Goal: Information Seeking & Learning: Learn about a topic

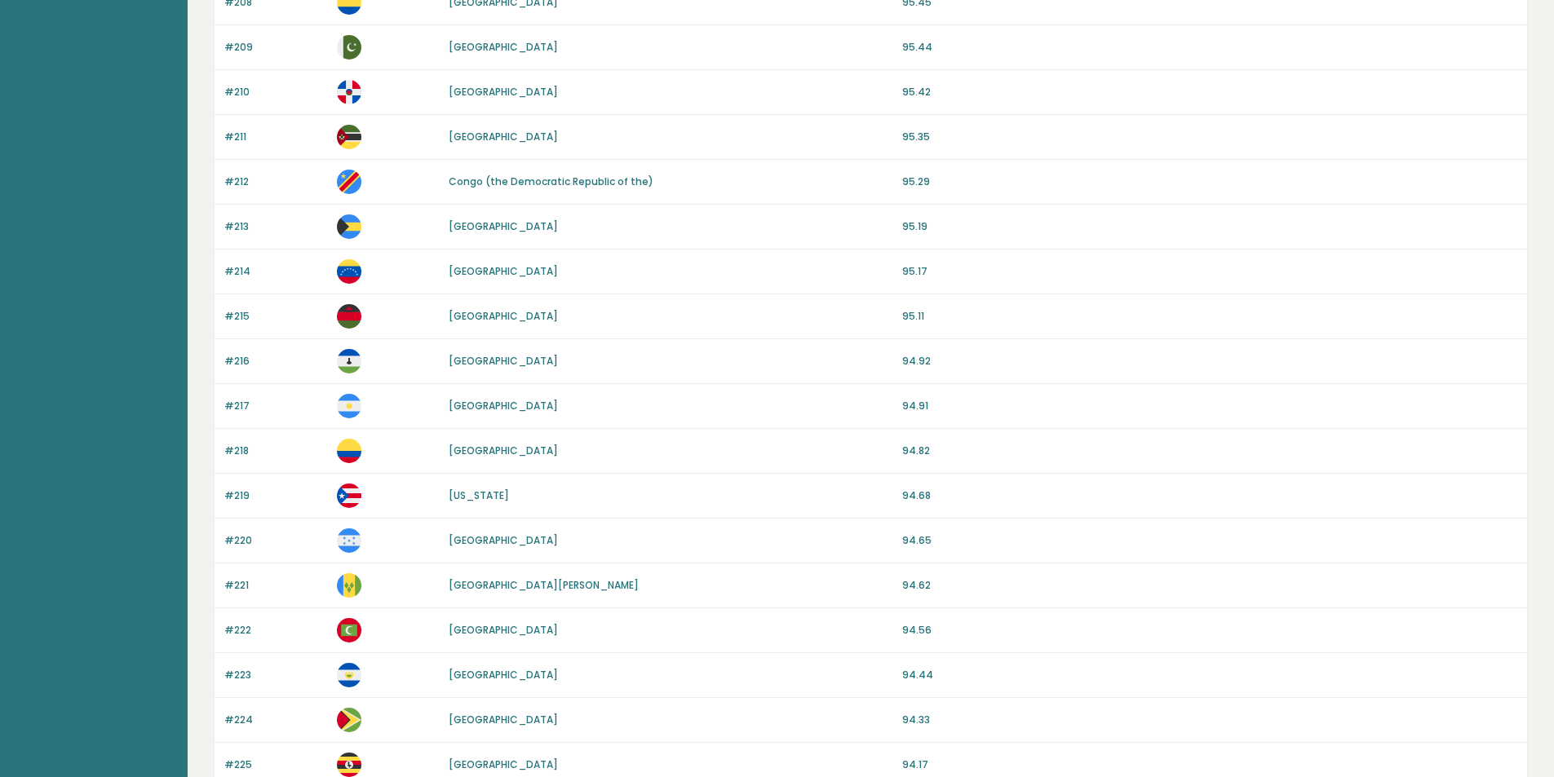
scroll to position [1072, 0]
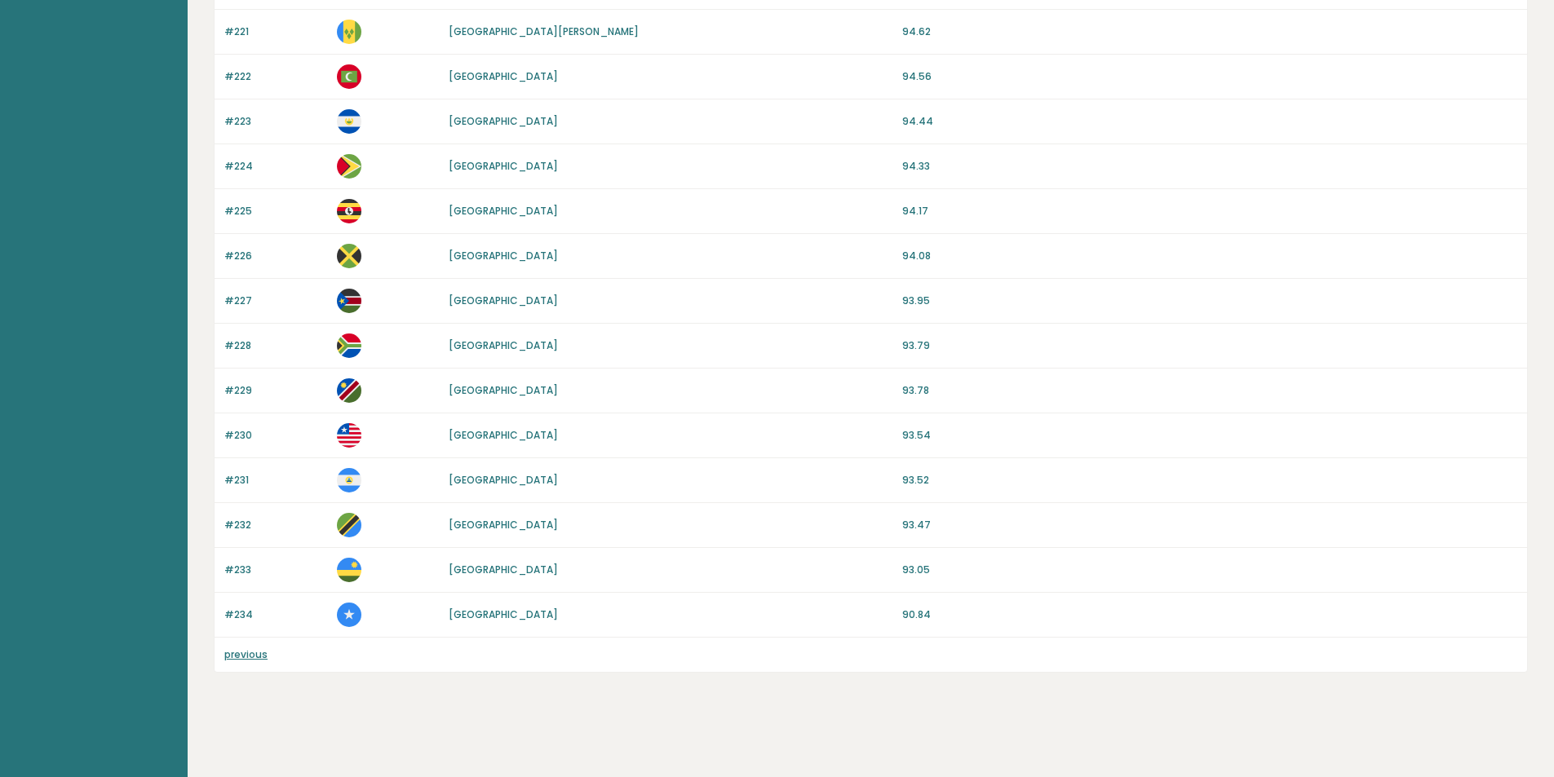
click at [237, 653] on link "previous" at bounding box center [245, 655] width 43 height 14
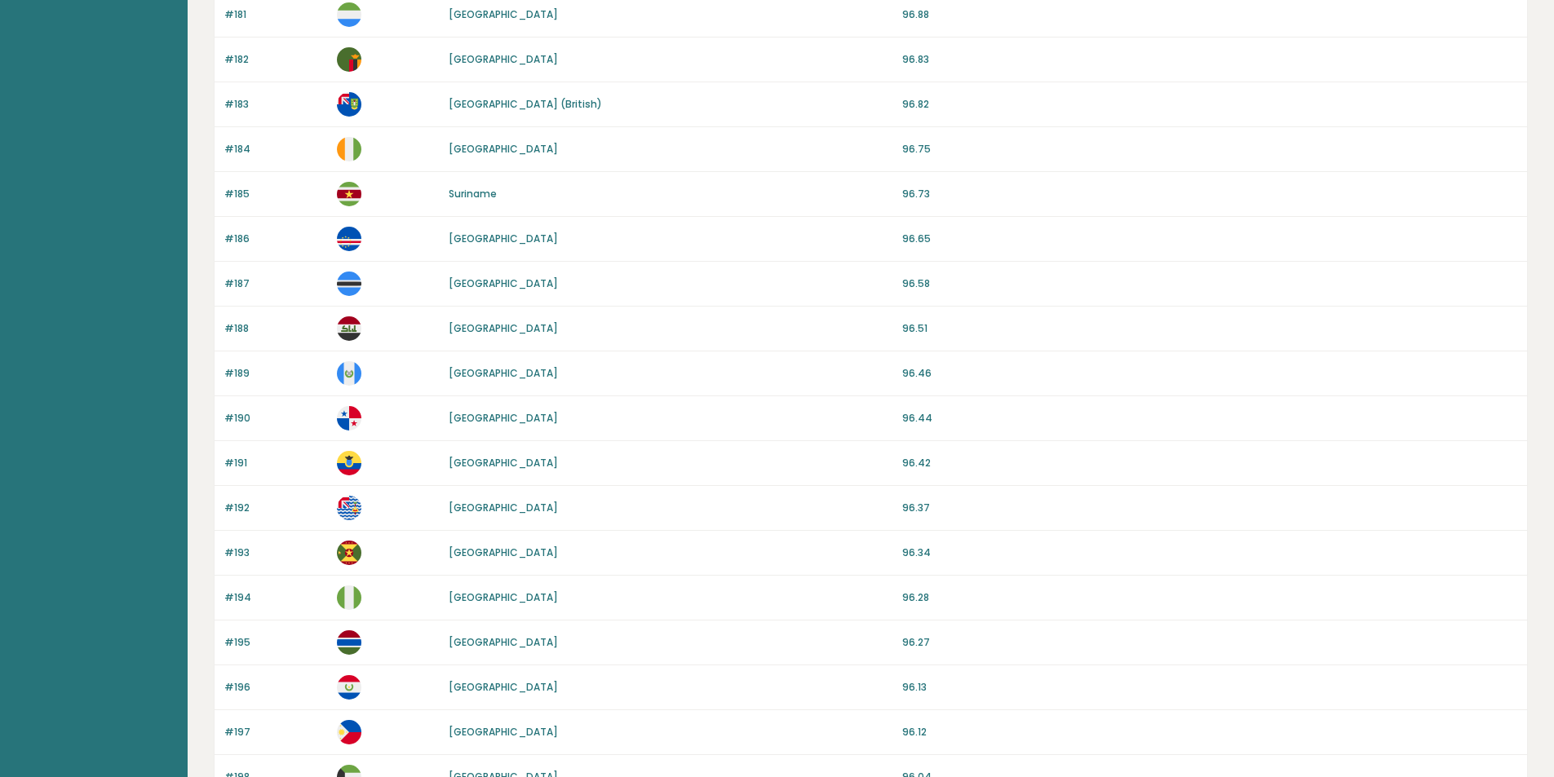
scroll to position [1341, 0]
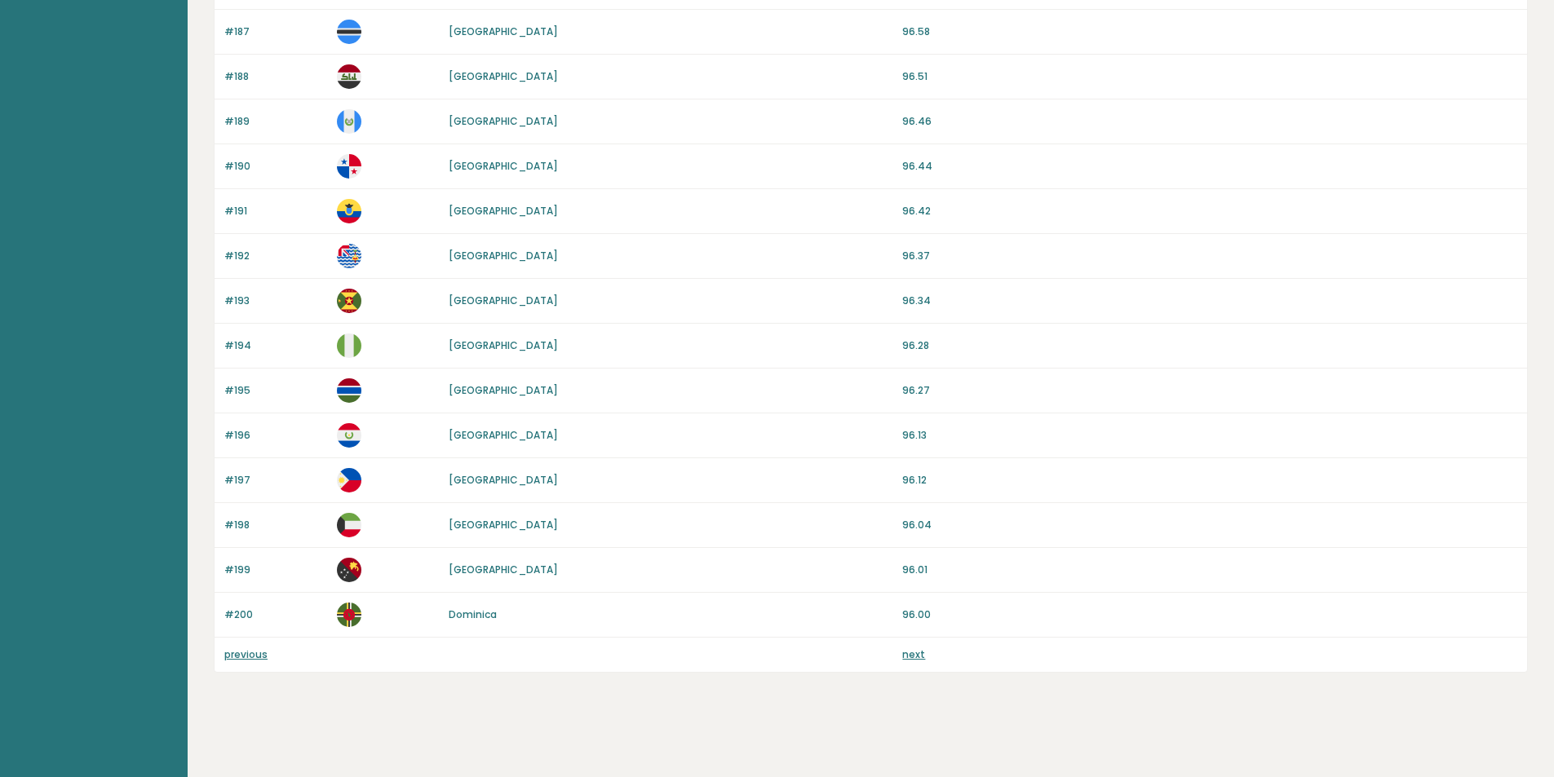
click at [243, 653] on link "previous" at bounding box center [245, 655] width 43 height 14
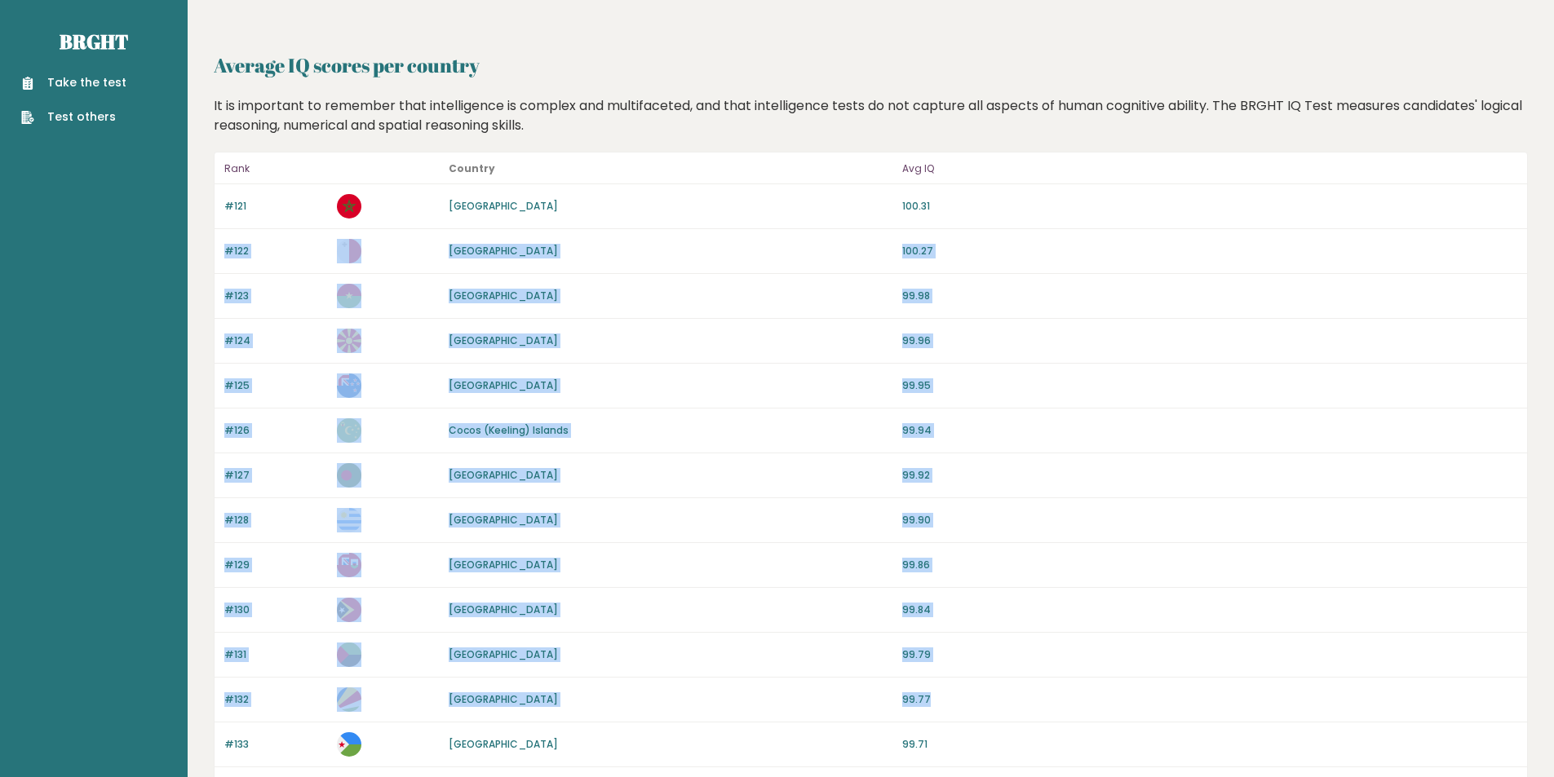
drag, startPoint x: 1550, startPoint y: 210, endPoint x: 1510, endPoint y: 458, distance: 252.0
click at [1515, 436] on p "99.94" at bounding box center [1209, 430] width 615 height 15
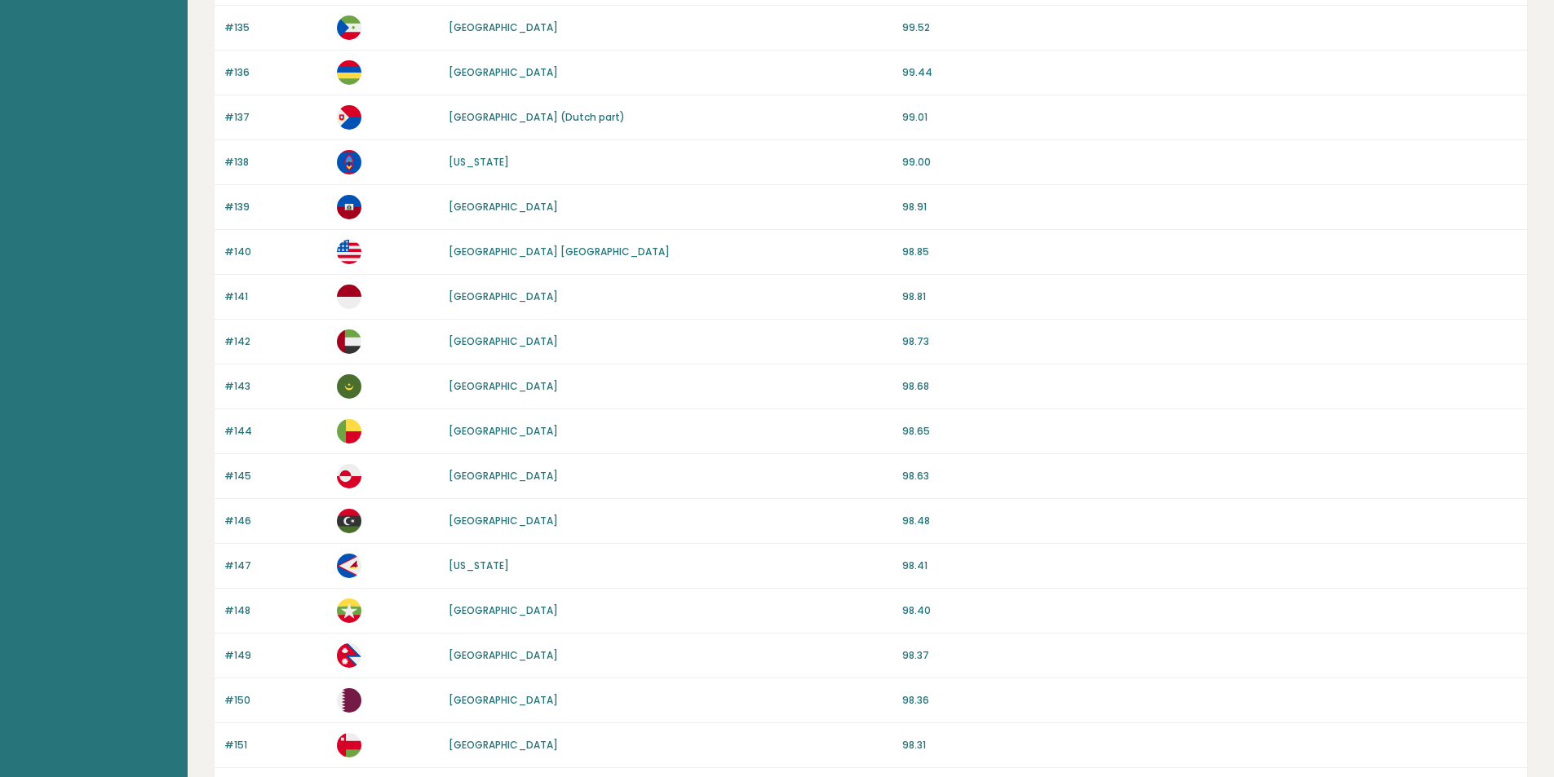
scroll to position [1341, 0]
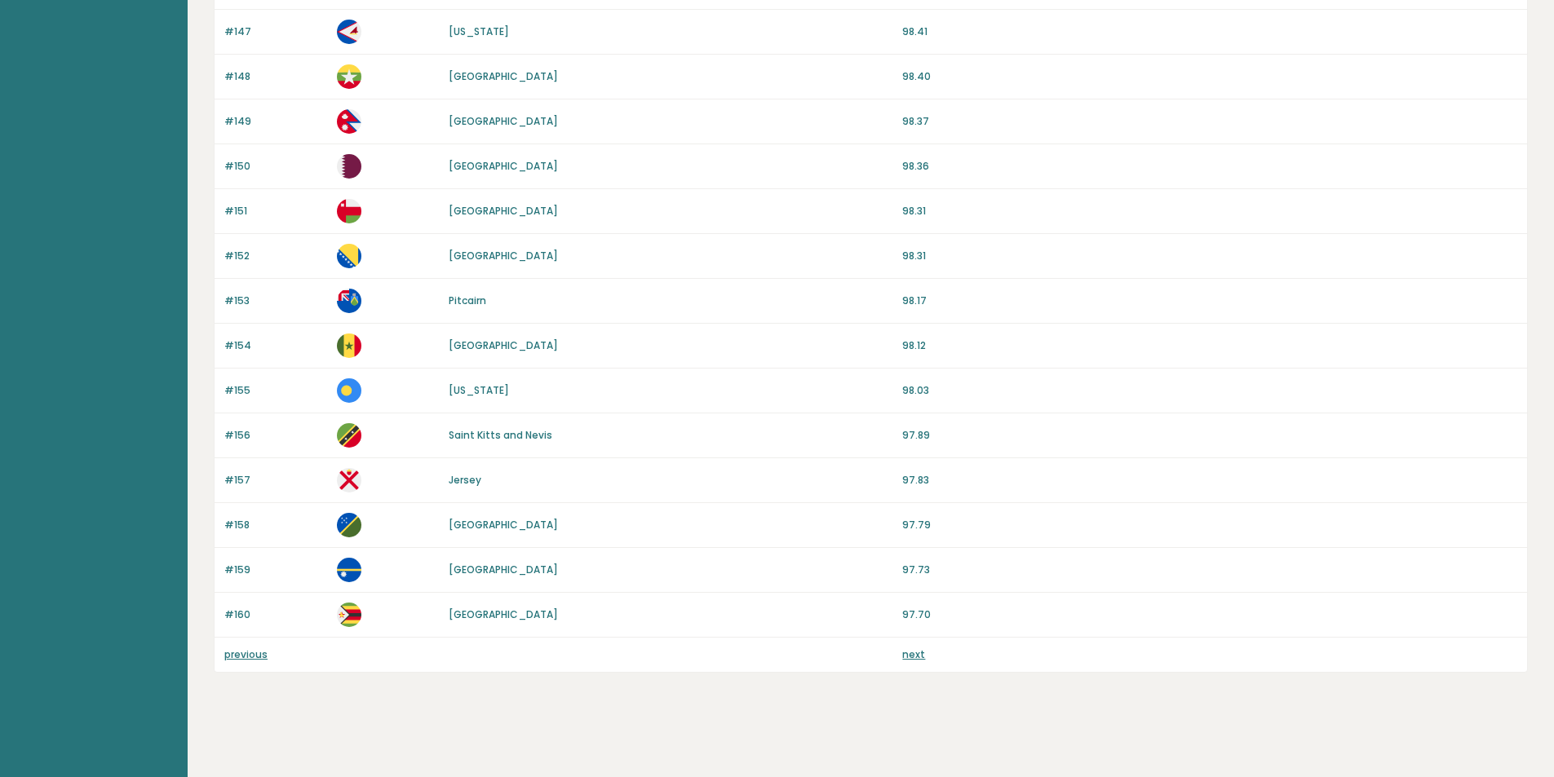
click at [246, 661] on link "previous" at bounding box center [245, 655] width 43 height 14
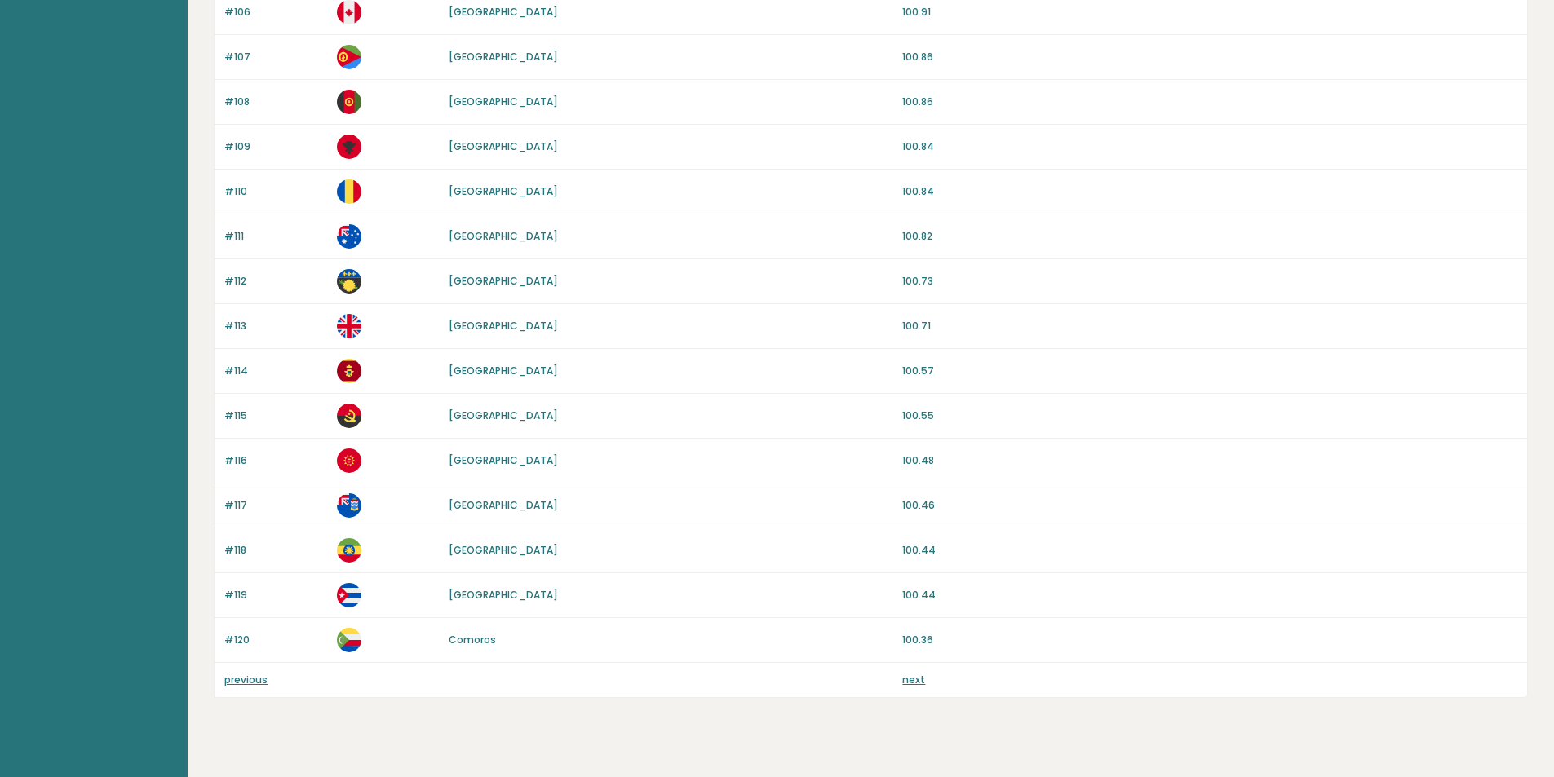
scroll to position [1341, 0]
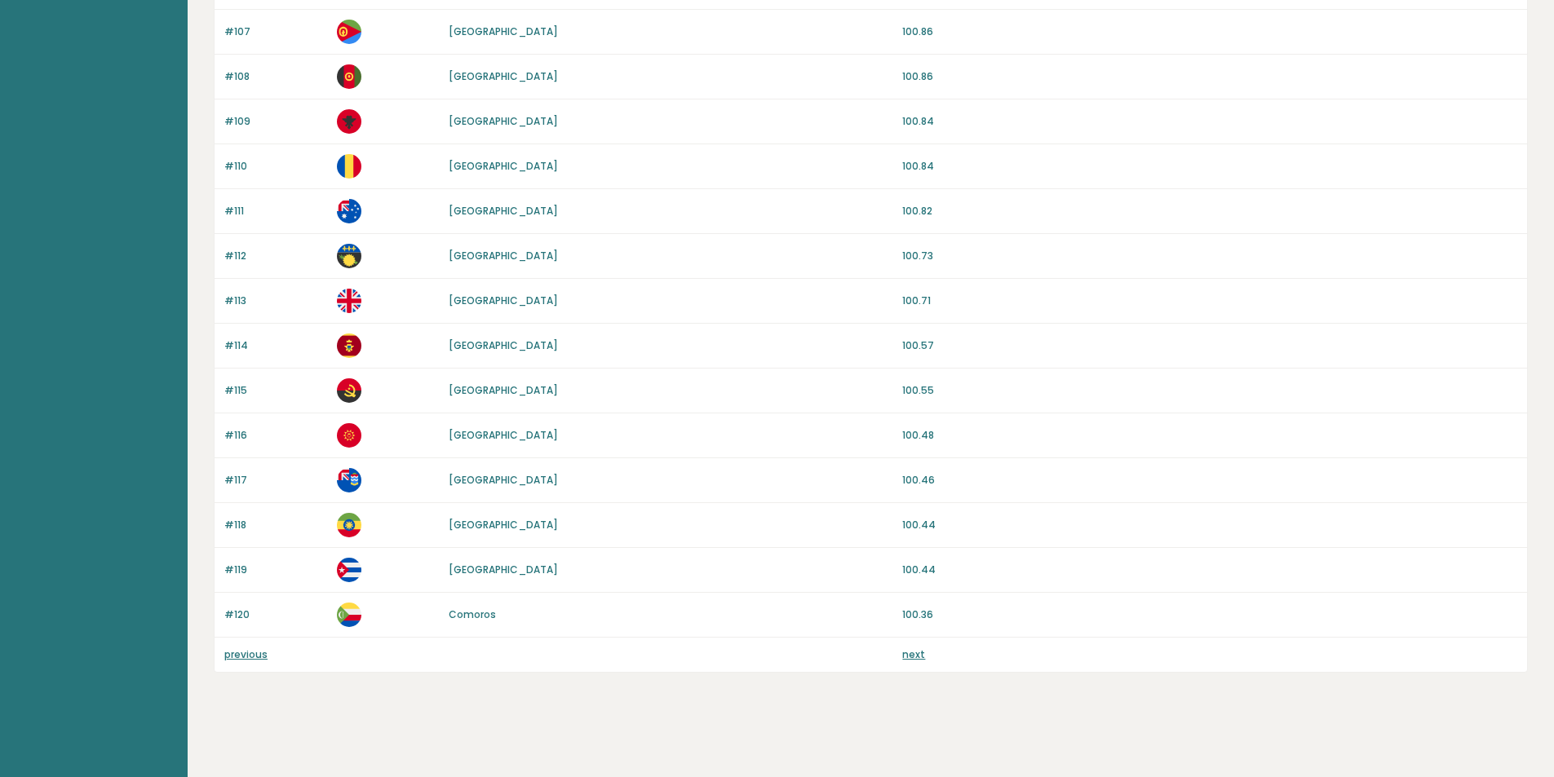
click at [253, 653] on link "previous" at bounding box center [245, 655] width 43 height 14
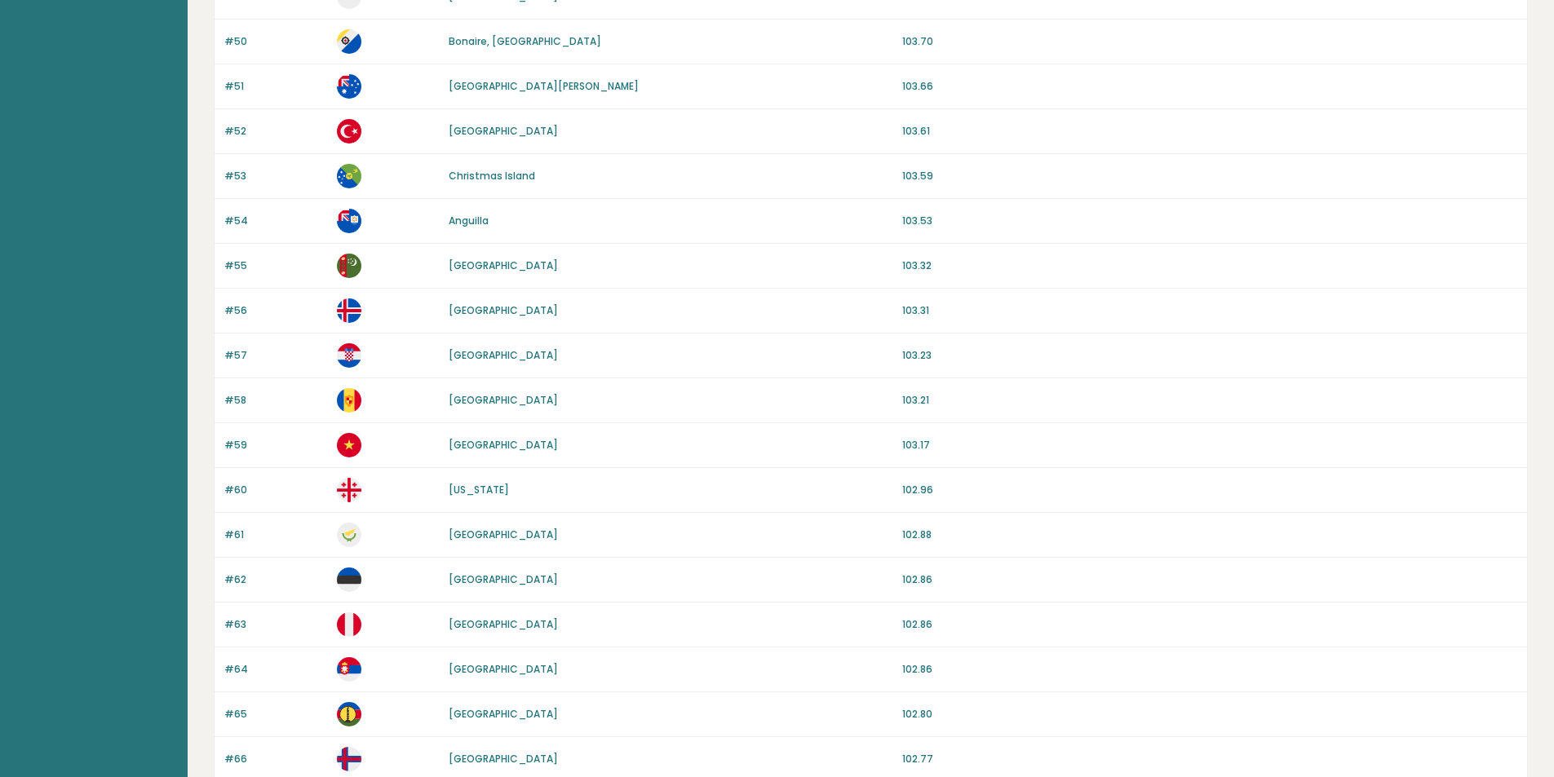
scroll to position [1341, 0]
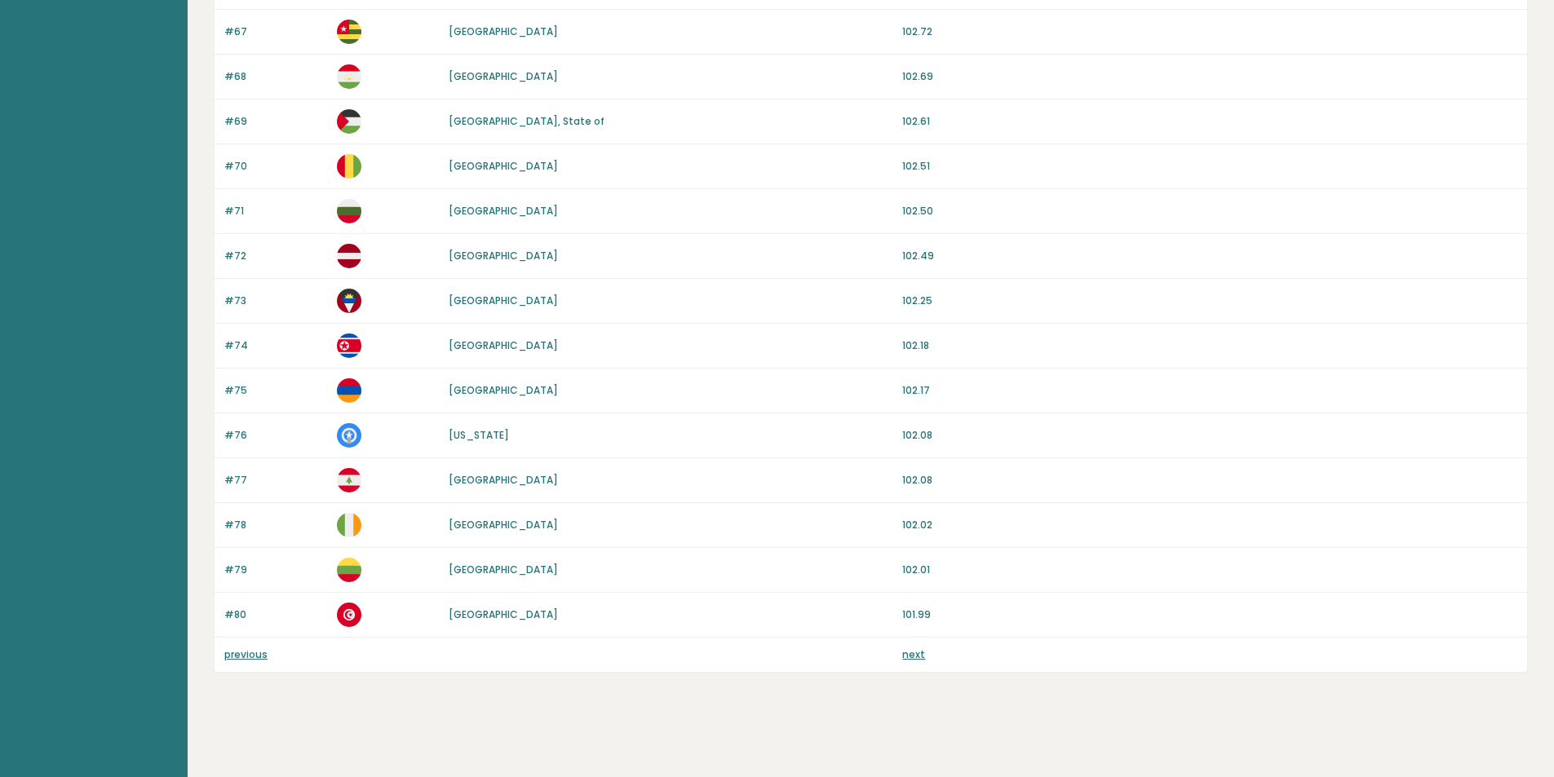
click at [242, 665] on div "previous next" at bounding box center [871, 655] width 1312 height 34
click at [240, 664] on div "previous next" at bounding box center [871, 655] width 1312 height 34
click at [250, 657] on link "previous" at bounding box center [245, 655] width 43 height 14
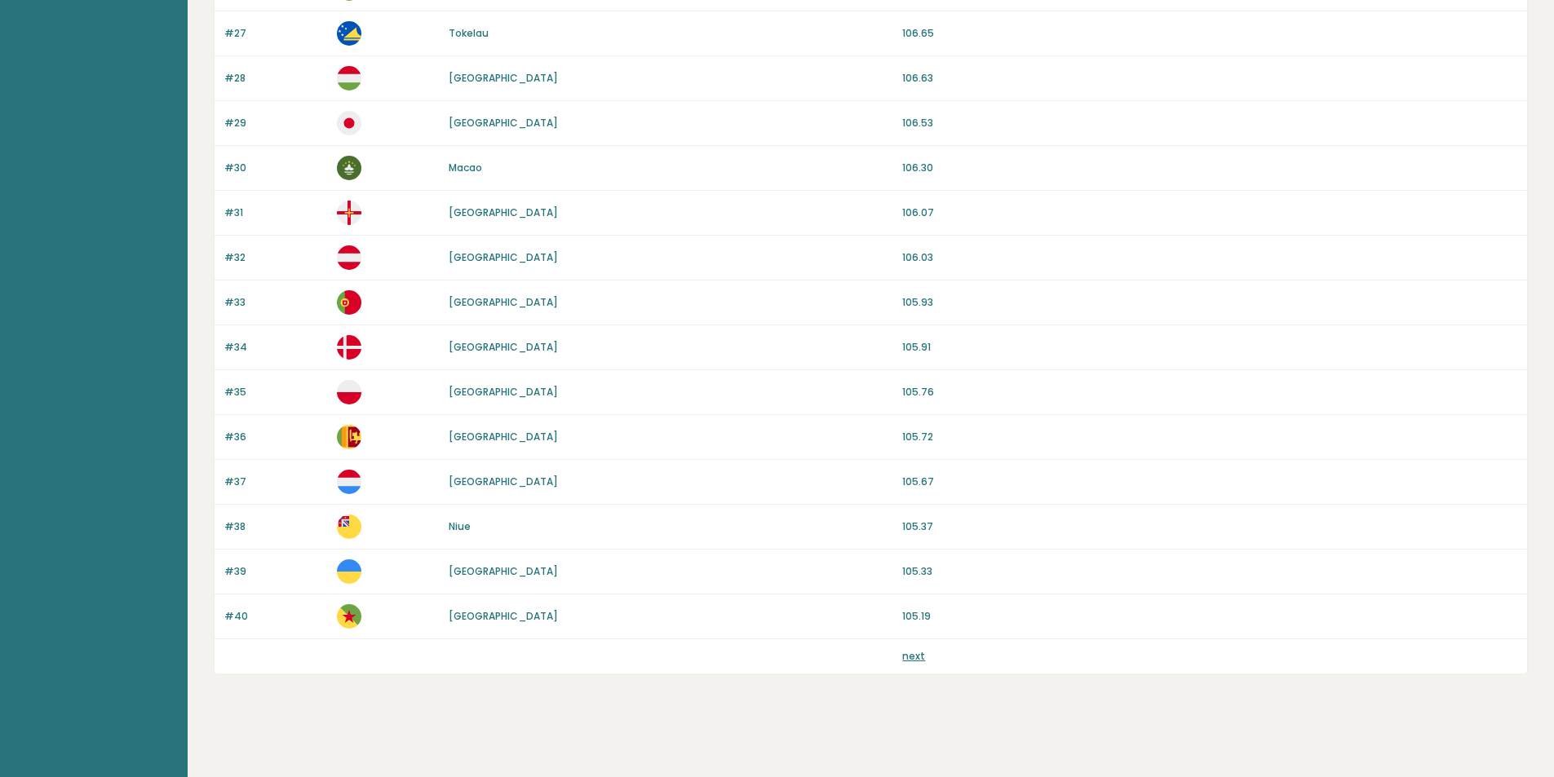
scroll to position [1288, 0]
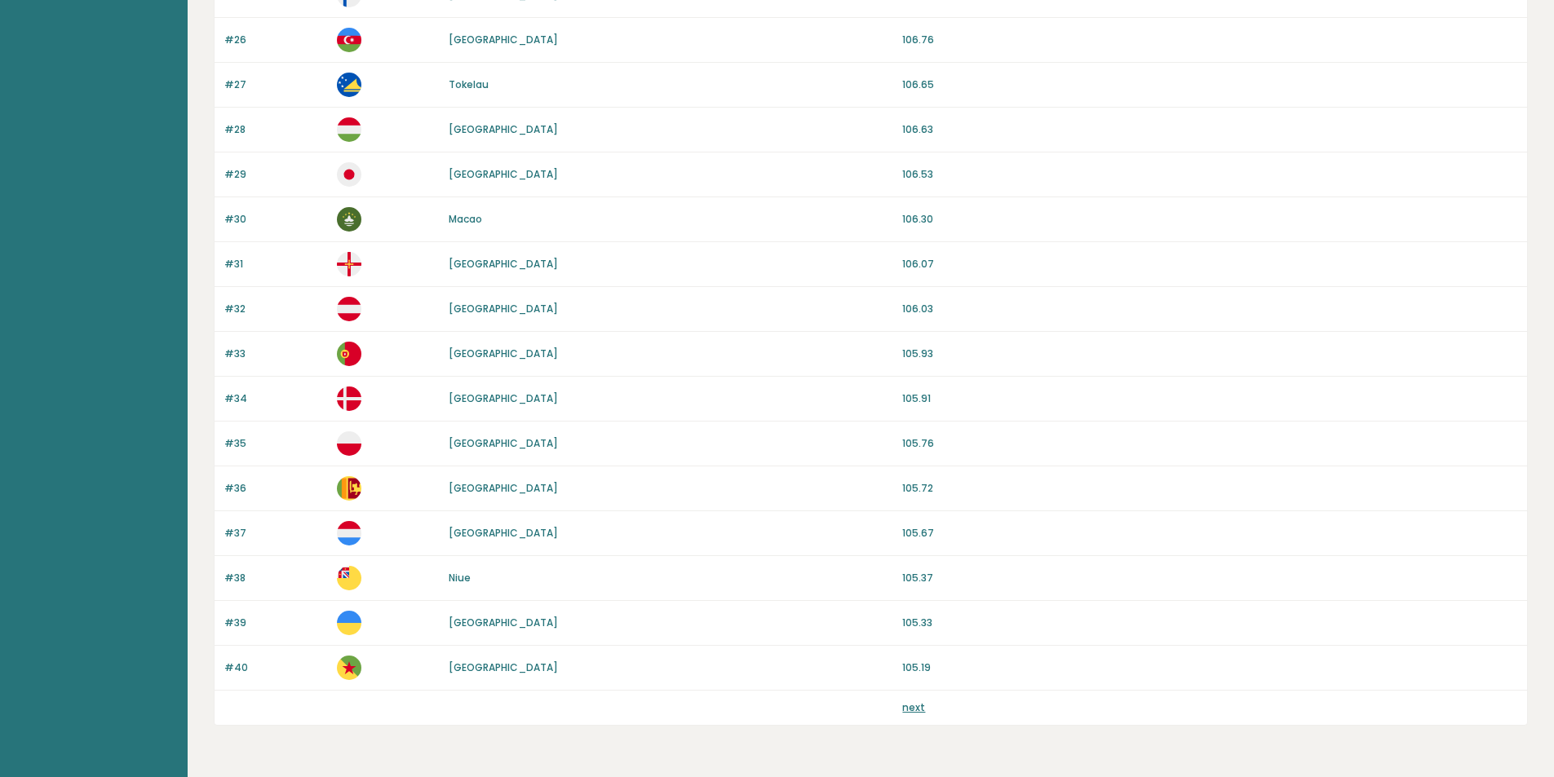
click at [922, 703] on link "next" at bounding box center [913, 708] width 23 height 14
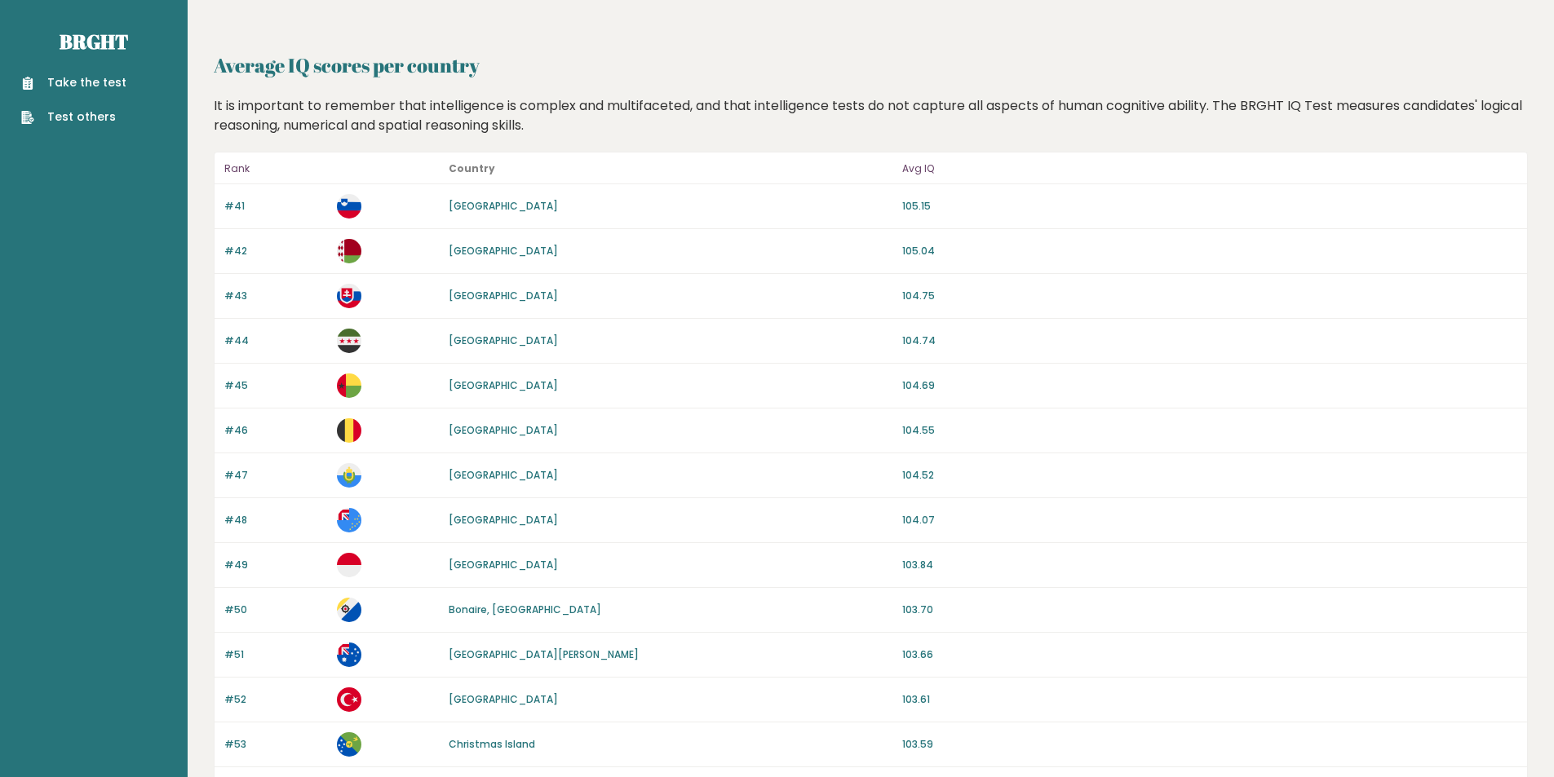
click at [525, 611] on link "Bonaire, [GEOGRAPHIC_DATA]" at bounding box center [525, 610] width 153 height 14
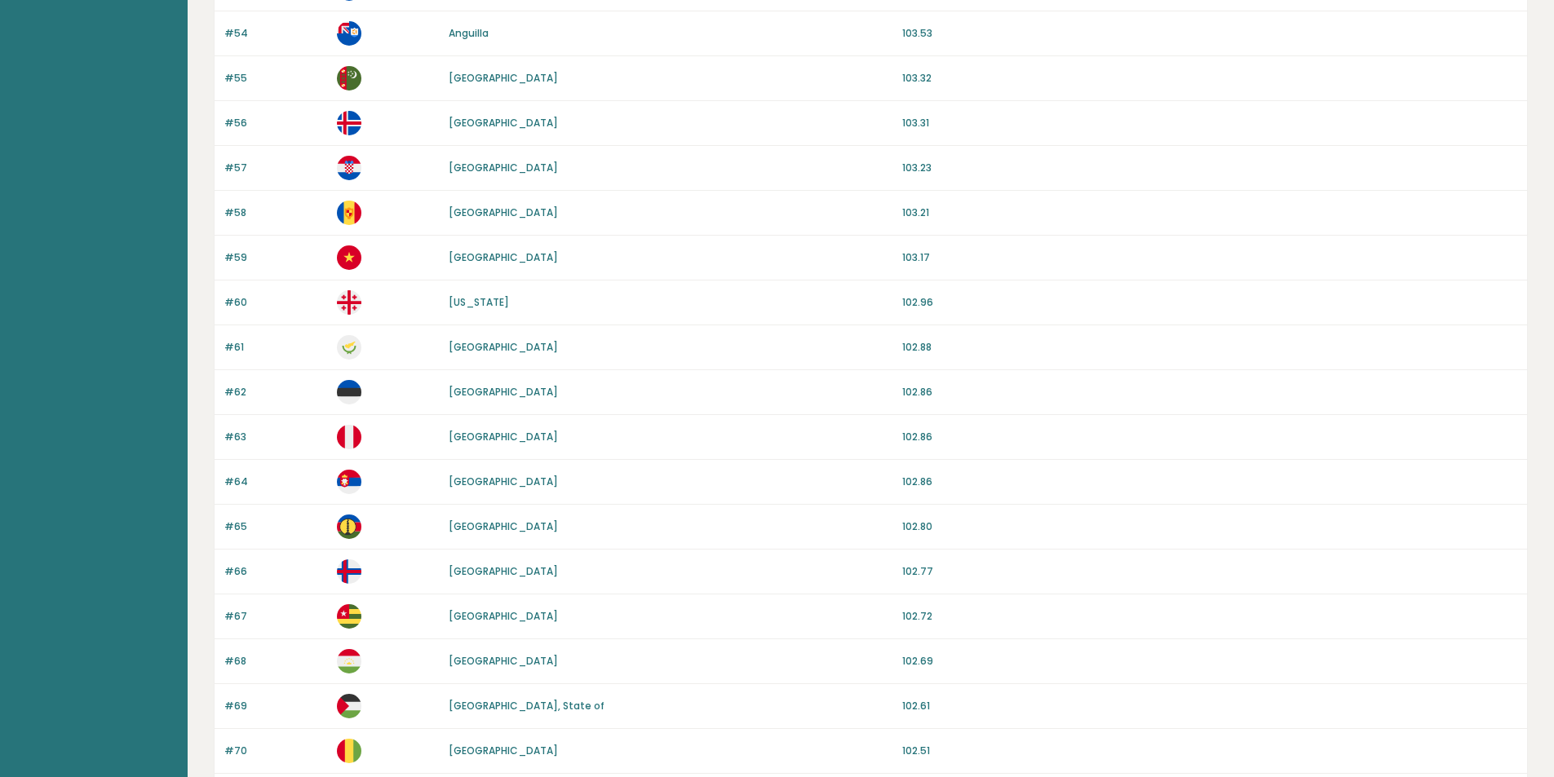
scroll to position [1341, 0]
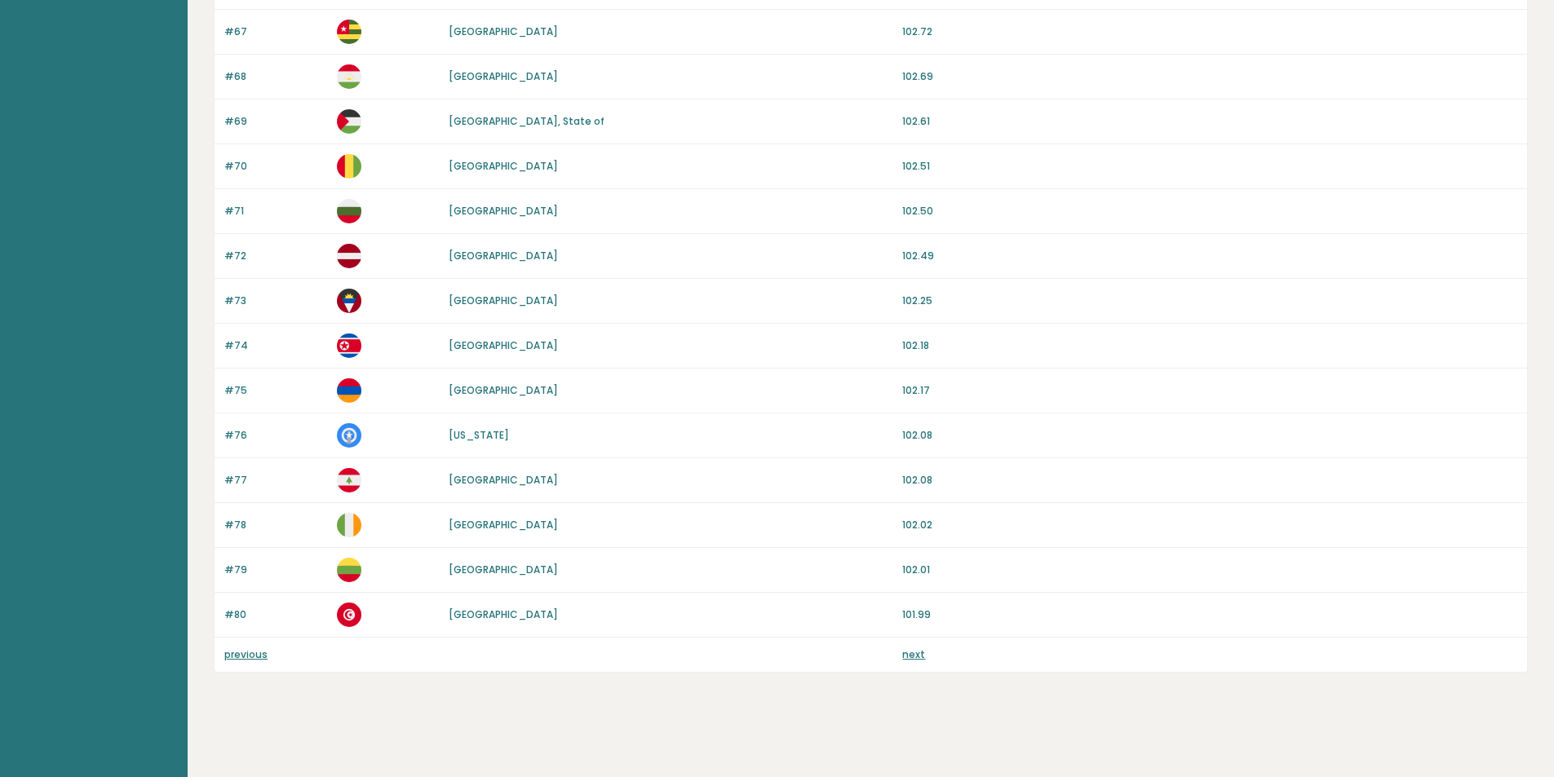
click at [909, 653] on link "next" at bounding box center [913, 655] width 23 height 14
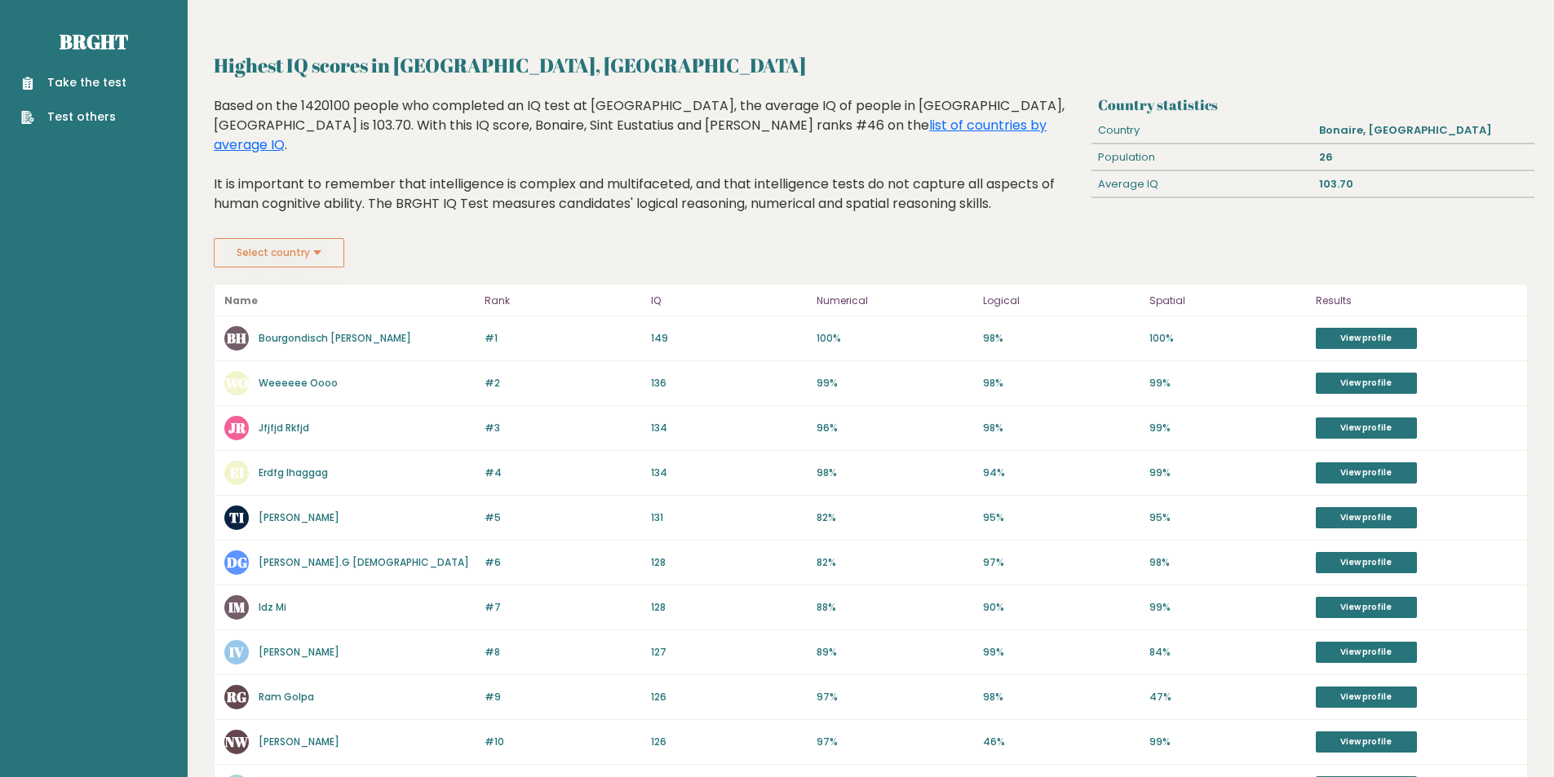
drag, startPoint x: 689, startPoint y: 61, endPoint x: 399, endPoint y: 53, distance: 290.5
click at [399, 53] on h2 "Highest IQ scores in Bonaire, Sint Eustatius And Saba" at bounding box center [871, 65] width 1314 height 29
copy h2 "Bonaire, Sint Eustatius And Saba"
click at [600, 203] on div "Based on the 1420100 people who completed an IQ test at BRGHT, the average IQ o…" at bounding box center [650, 167] width 872 height 142
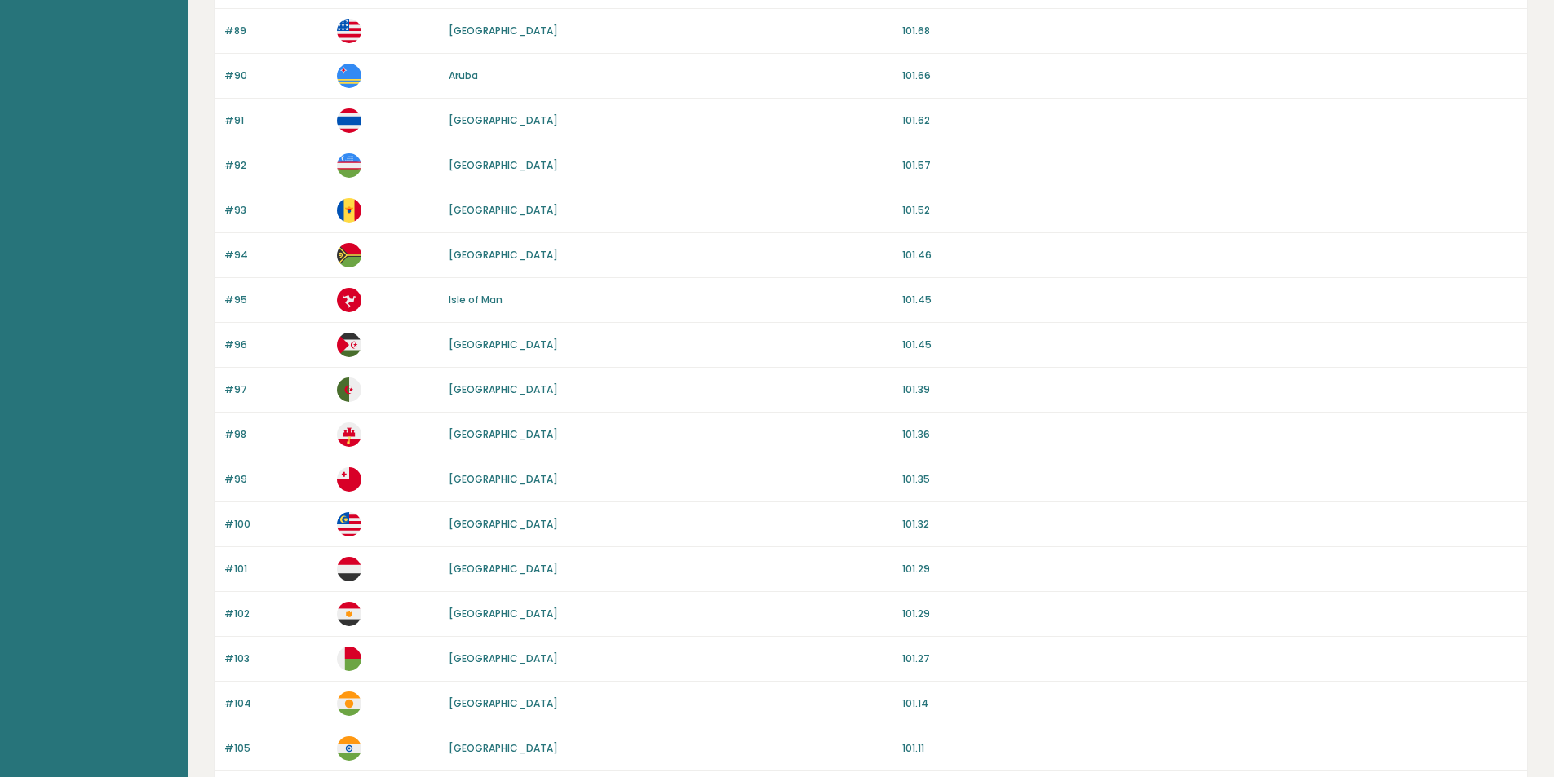
scroll to position [1341, 0]
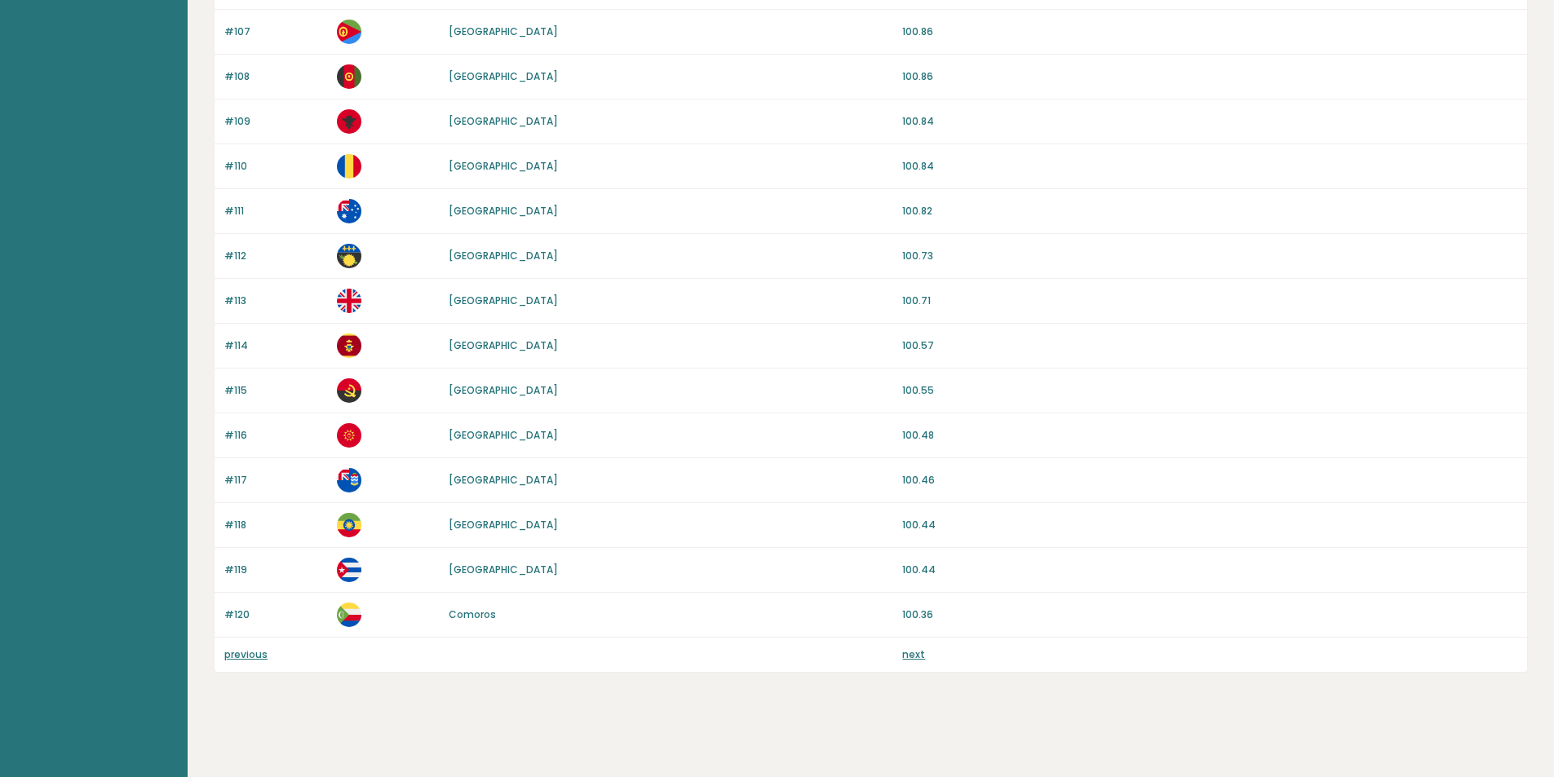
click at [923, 652] on link "next" at bounding box center [913, 655] width 23 height 14
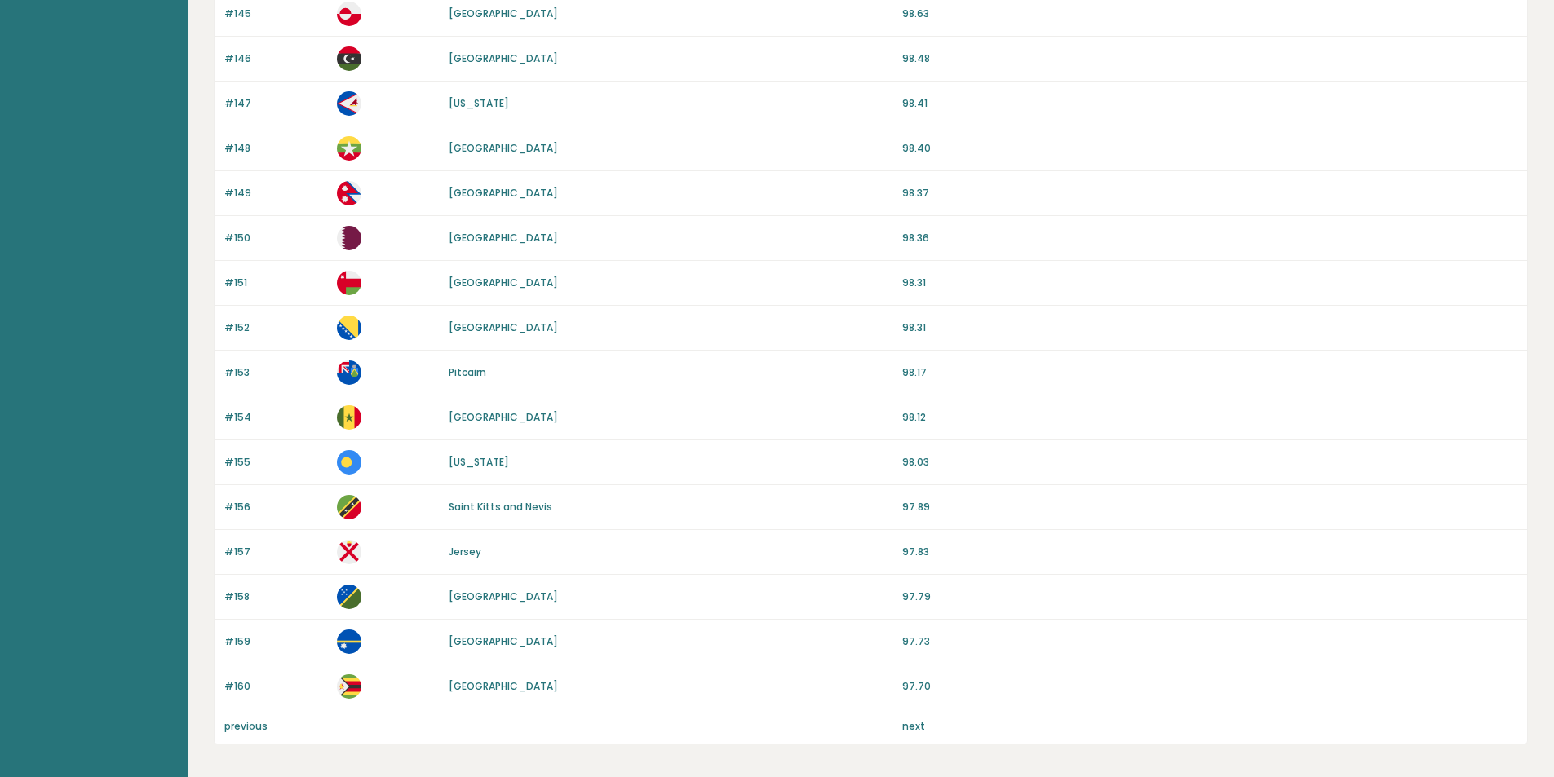
scroll to position [1341, 0]
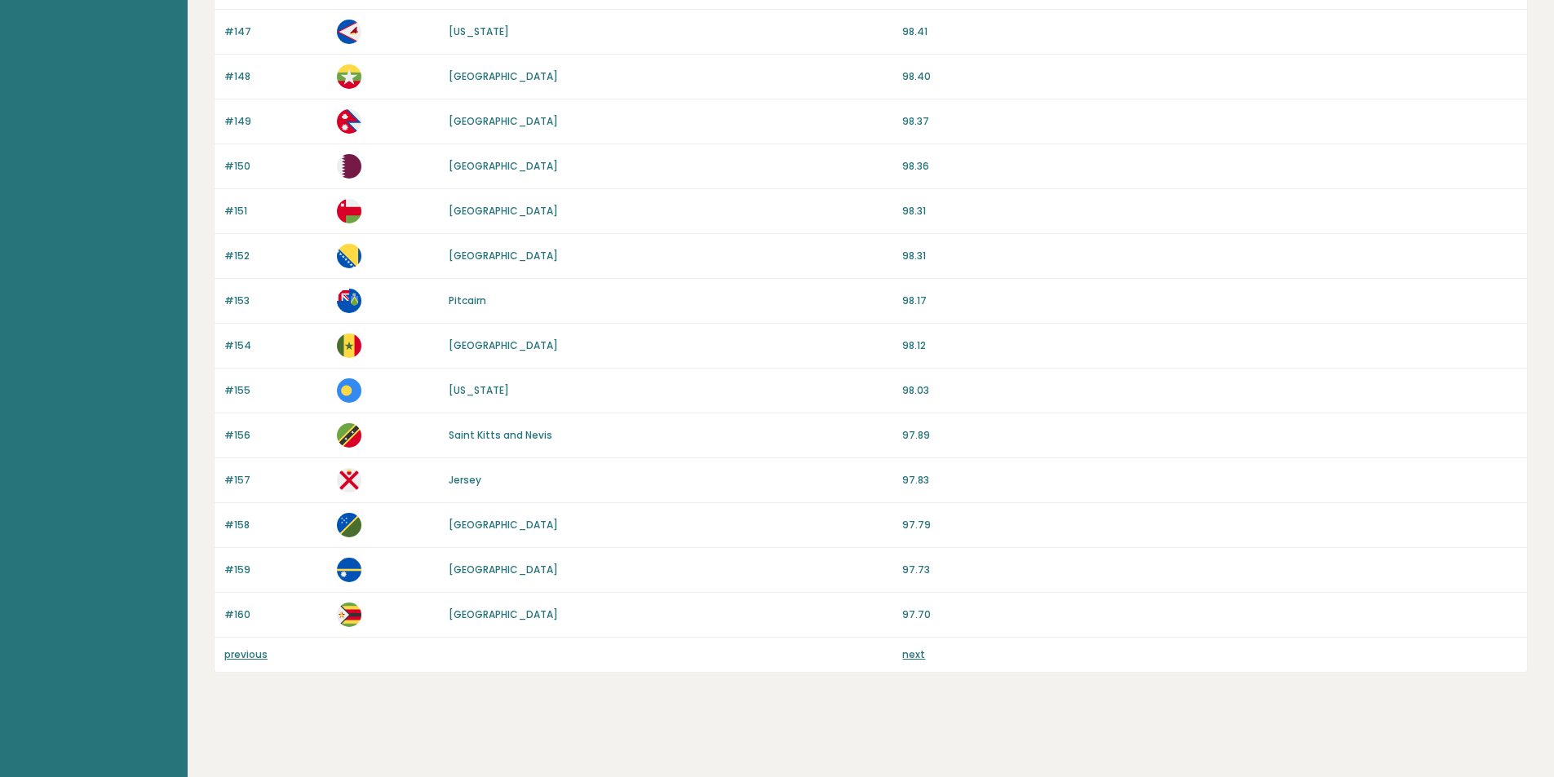
drag, startPoint x: 905, startPoint y: 645, endPoint x: 915, endPoint y: 661, distance: 19.0
click at [906, 646] on div "previous next" at bounding box center [871, 655] width 1312 height 34
click at [908, 659] on link "next" at bounding box center [913, 655] width 23 height 14
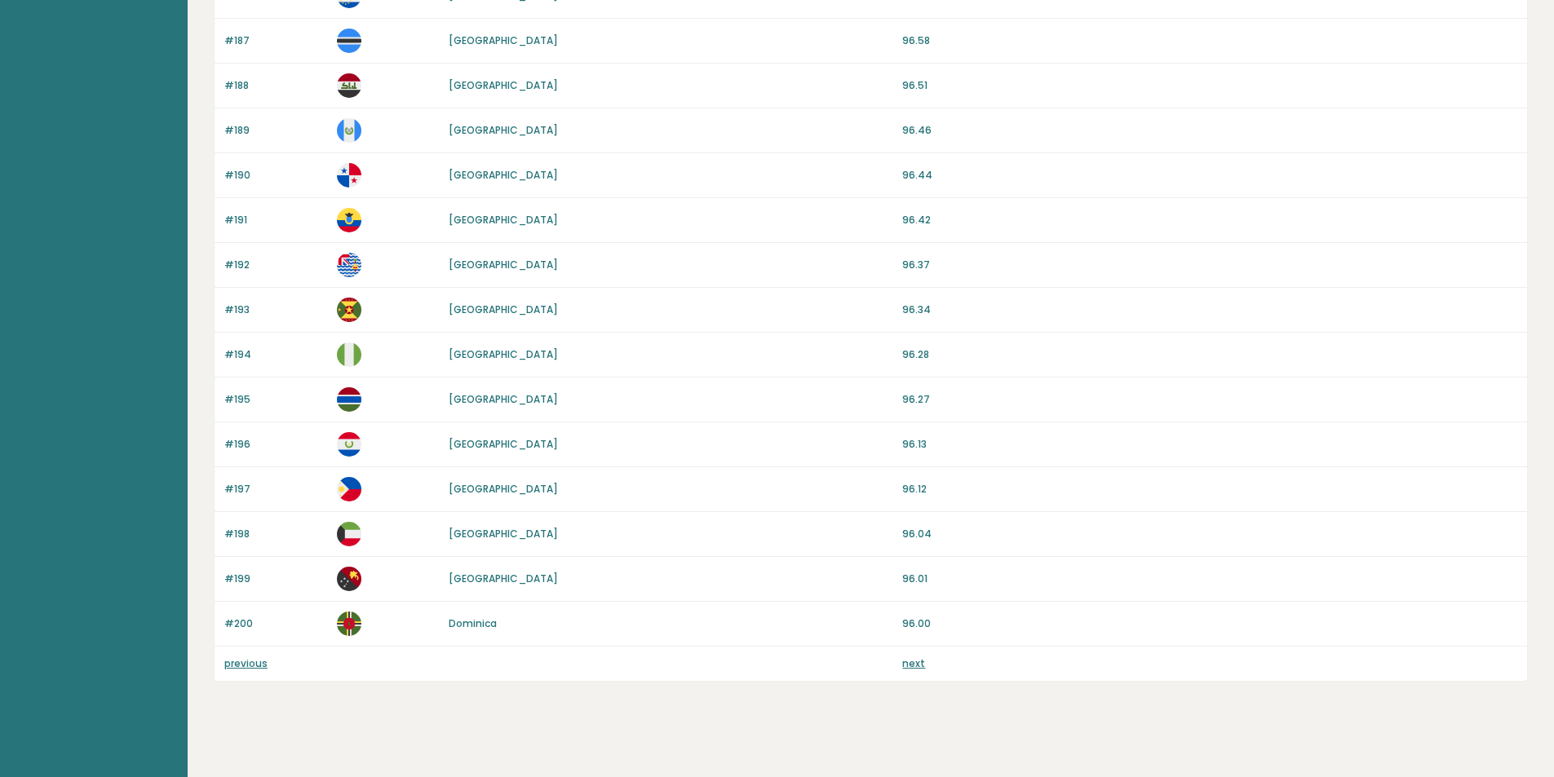
scroll to position [1341, 0]
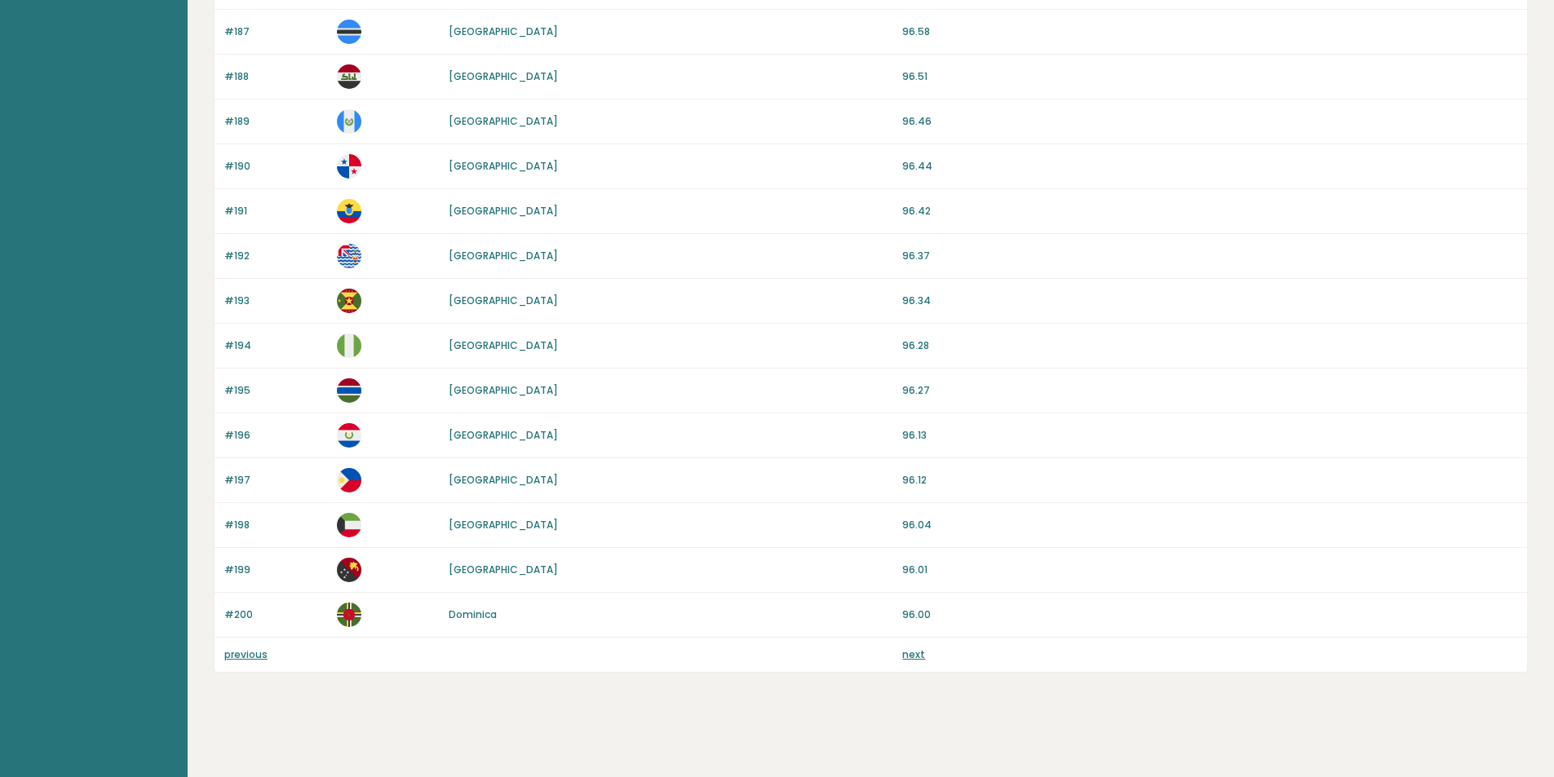
click at [905, 658] on link "next" at bounding box center [913, 655] width 23 height 14
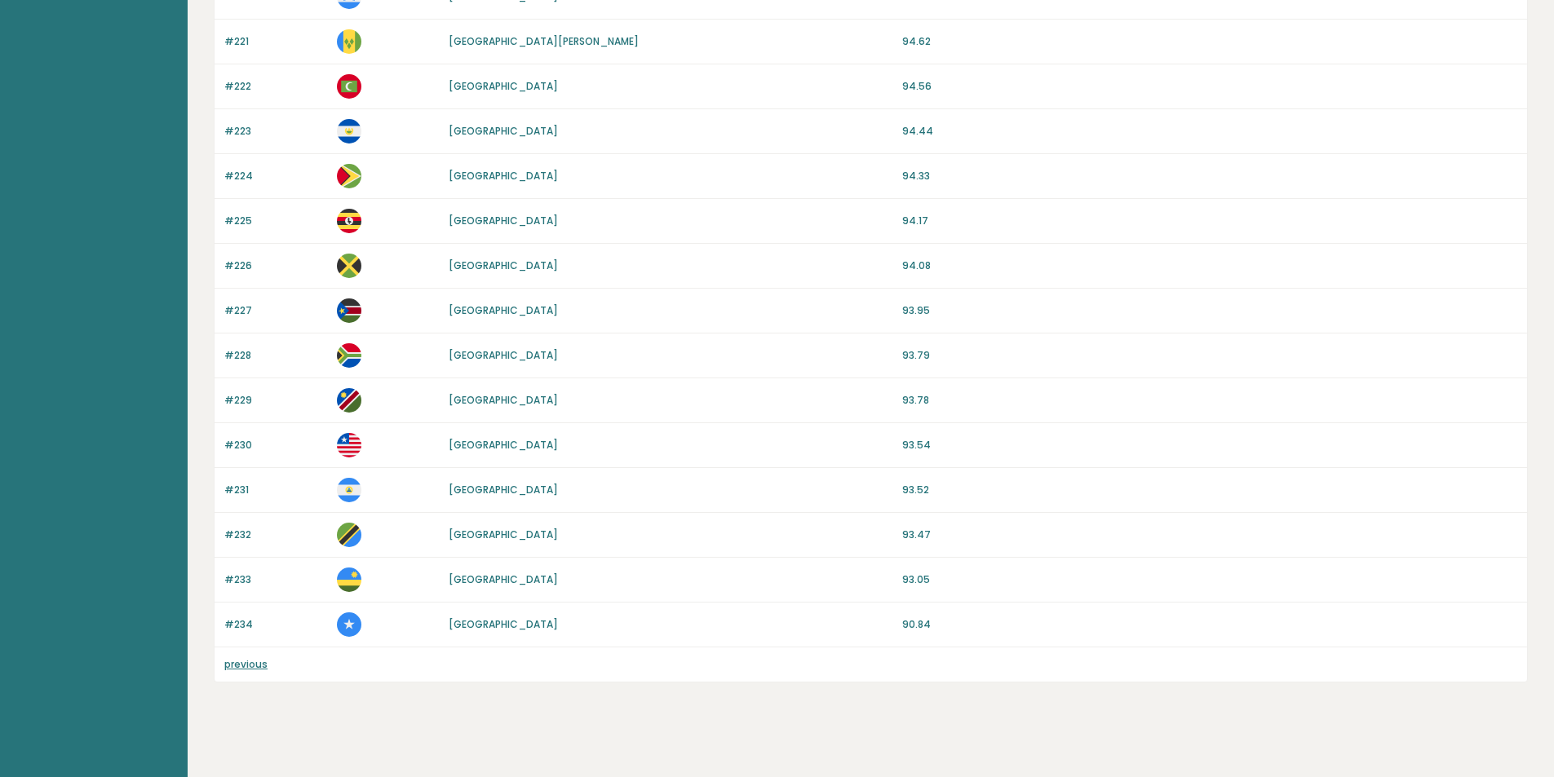
scroll to position [1072, 0]
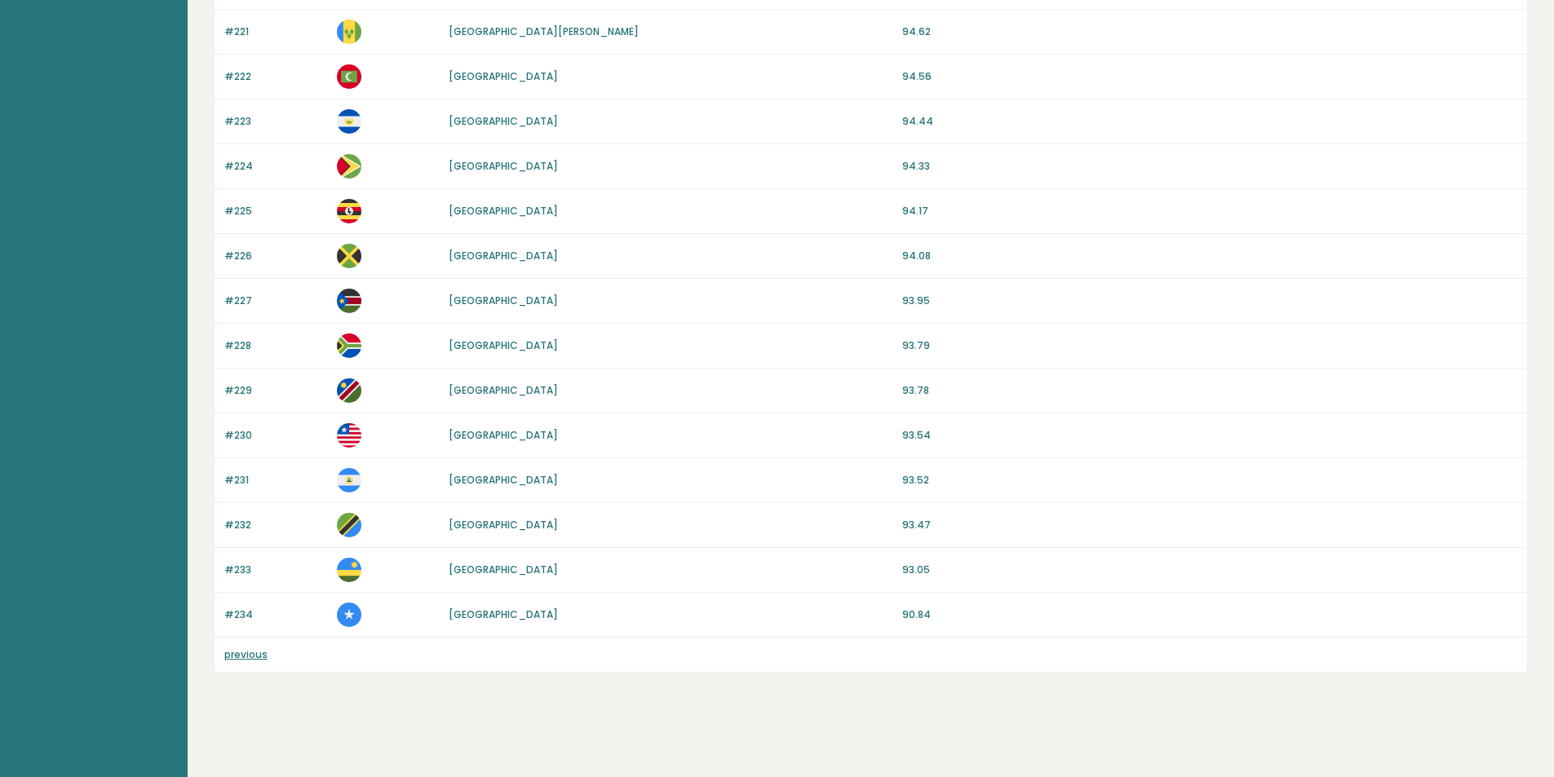
click at [479, 619] on link "[GEOGRAPHIC_DATA]" at bounding box center [503, 615] width 109 height 14
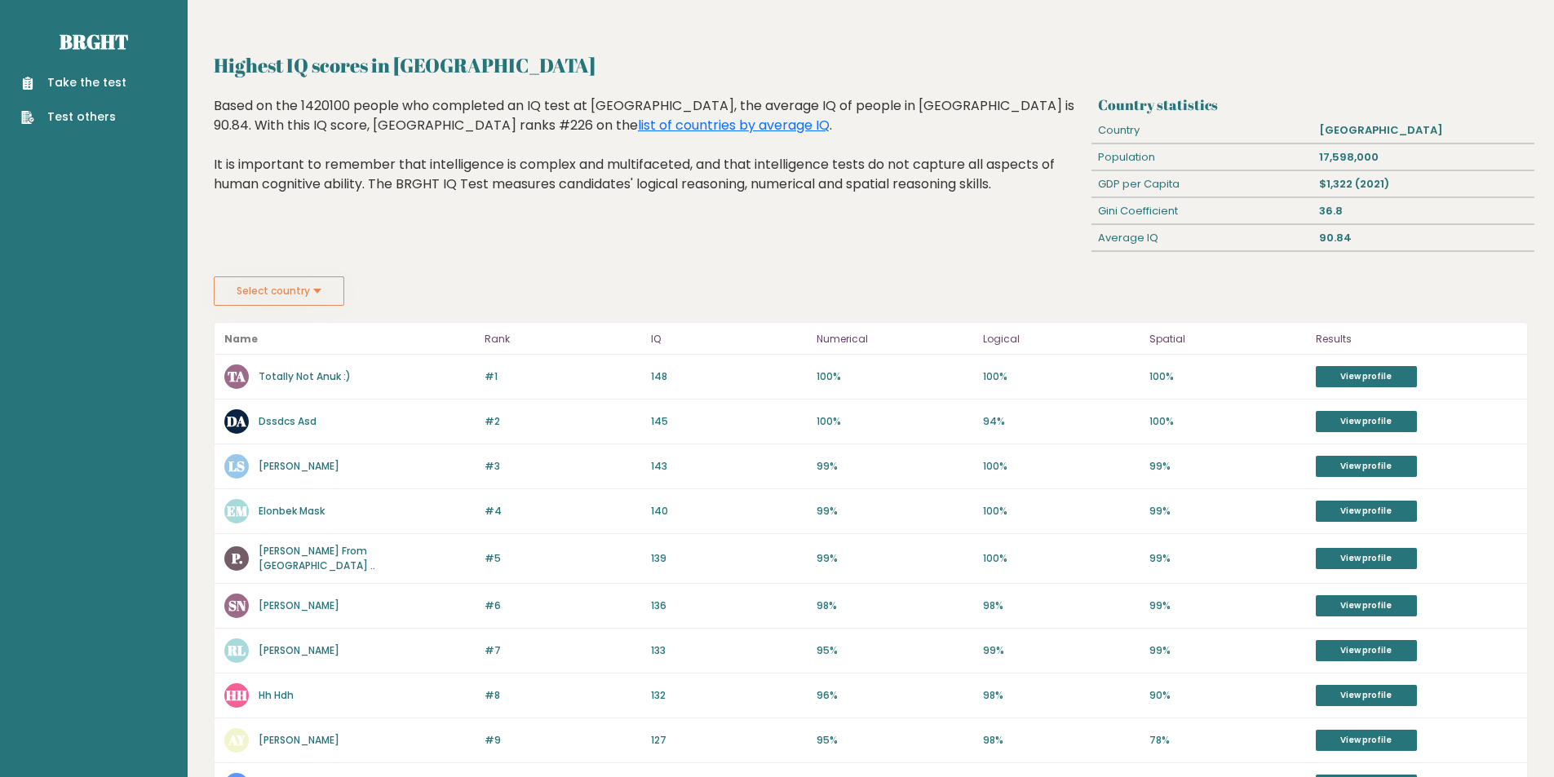
click at [942, 254] on div "Highest IQ scores in [GEOGRAPHIC_DATA] Based on the 1420100 people who complete…" at bounding box center [650, 186] width 884 height 180
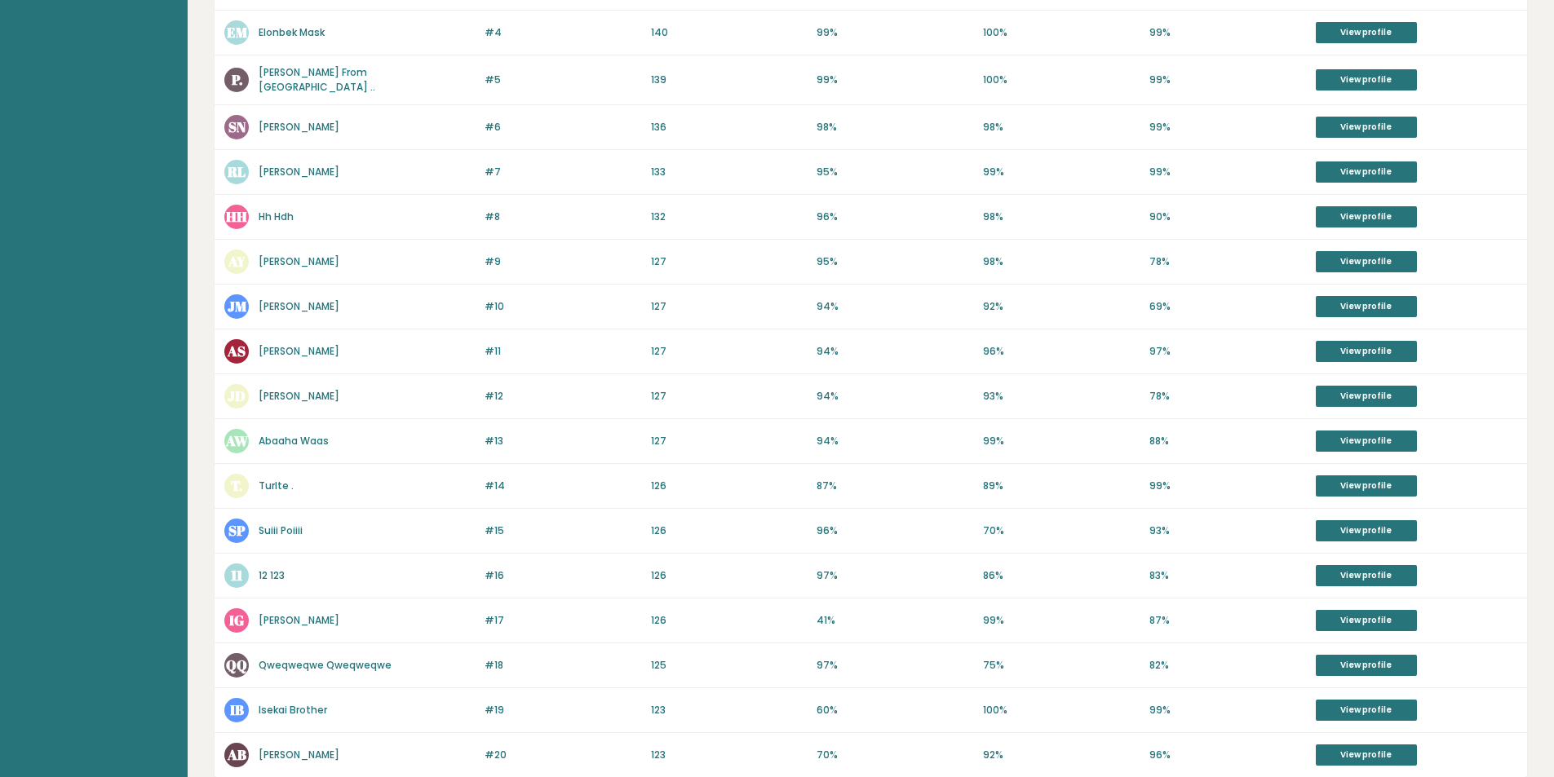
scroll to position [579, 0]
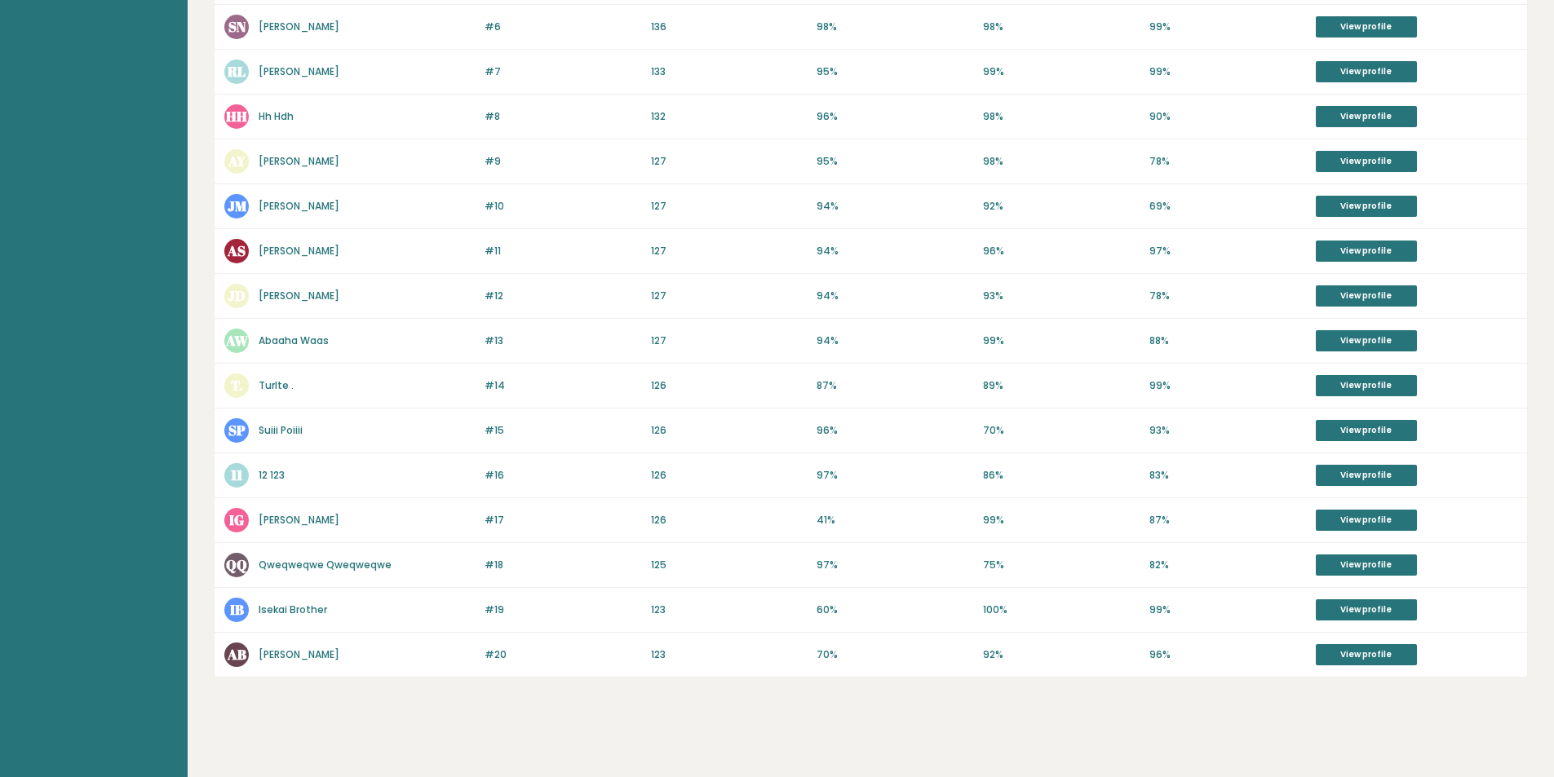
click at [642, 749] on div "Highest IQ scores in [GEOGRAPHIC_DATA] Country statistics Country [GEOGRAPHIC_D…" at bounding box center [871, 126] width 1314 height 1311
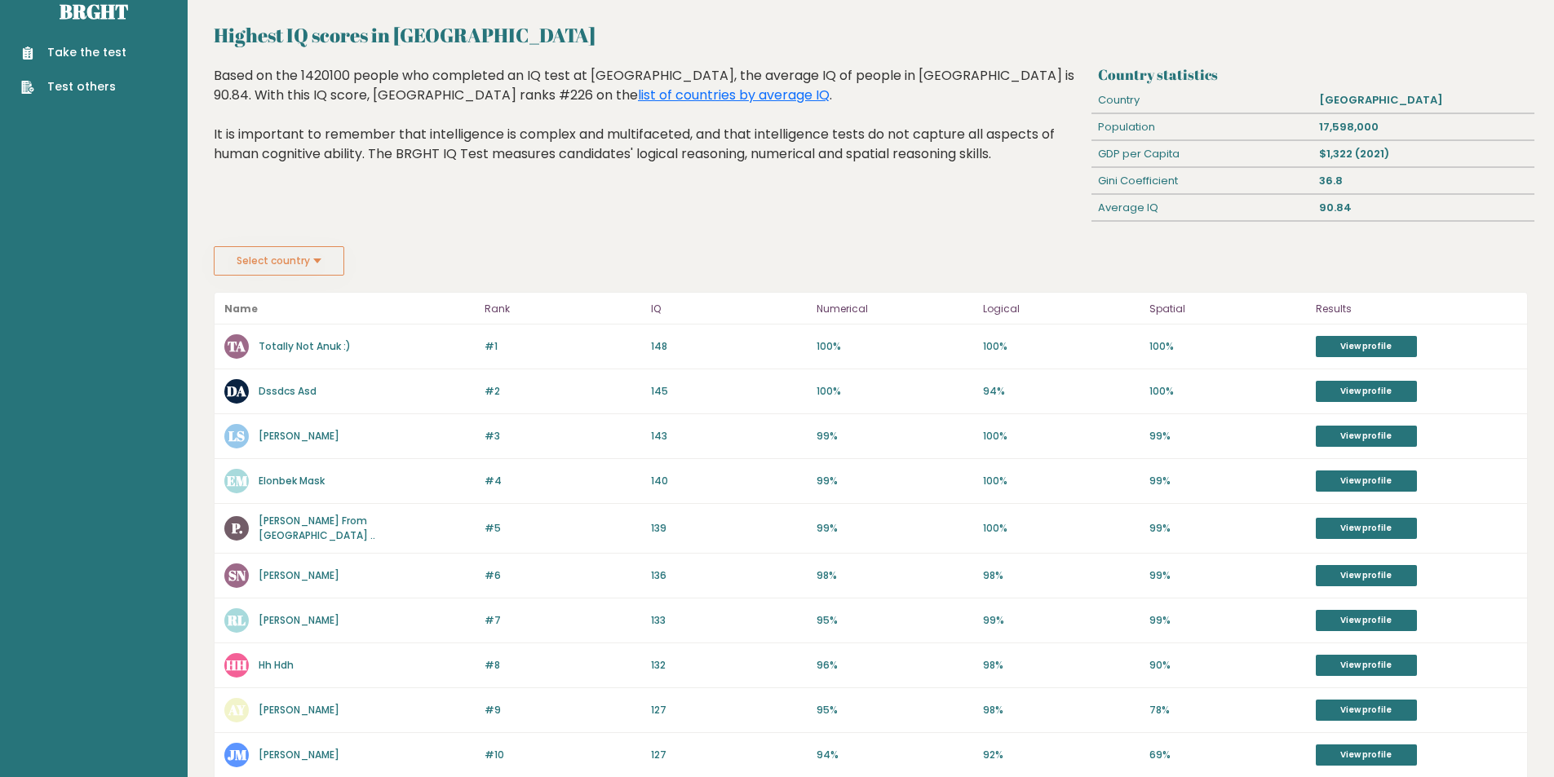
scroll to position [0, 0]
